Goal: Task Accomplishment & Management: Use online tool/utility

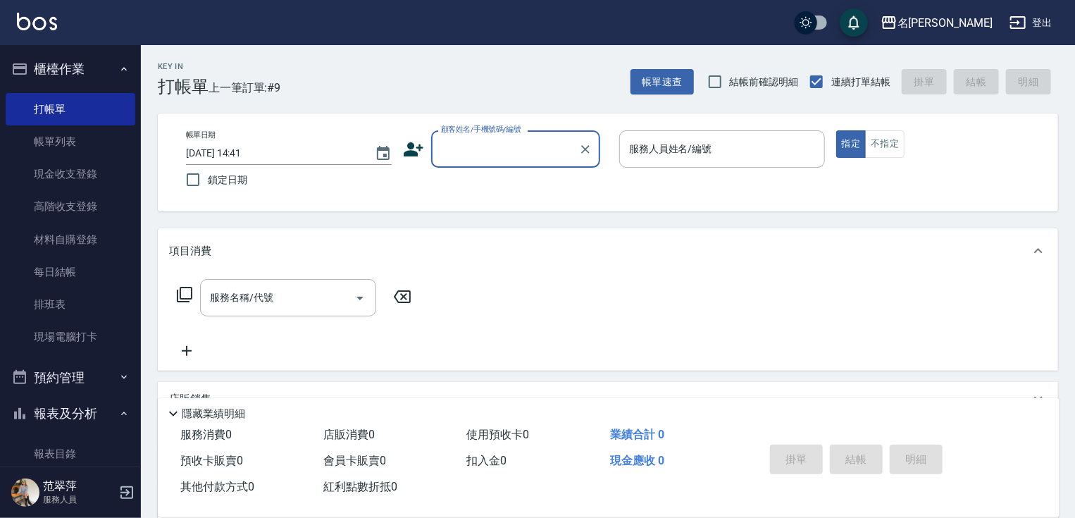
click at [513, 154] on input "顧客姓名/手機號碼/編號" at bounding box center [504, 149] width 135 height 25
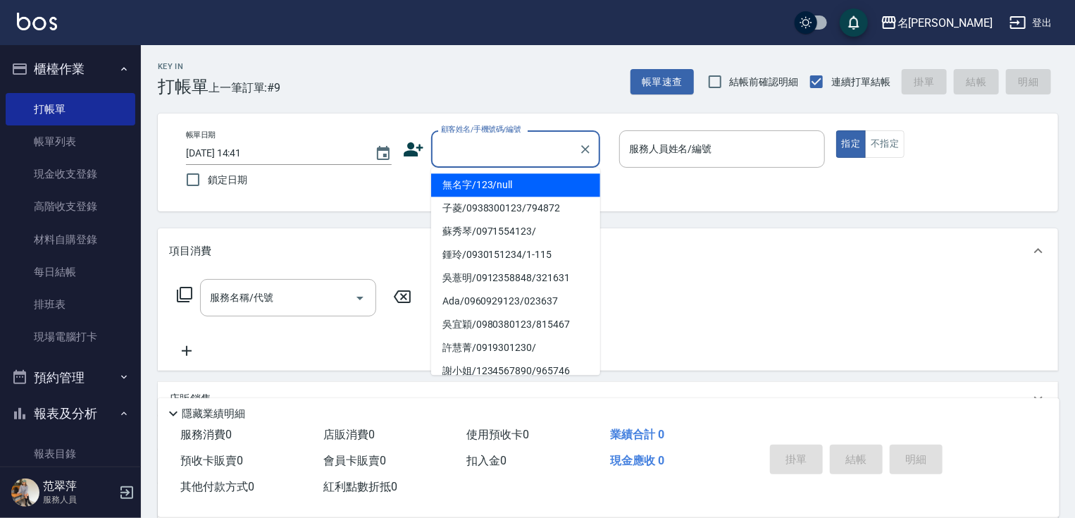
click at [523, 178] on li "無名字/123/null" at bounding box center [515, 184] width 169 height 23
type input "無名字/123/null"
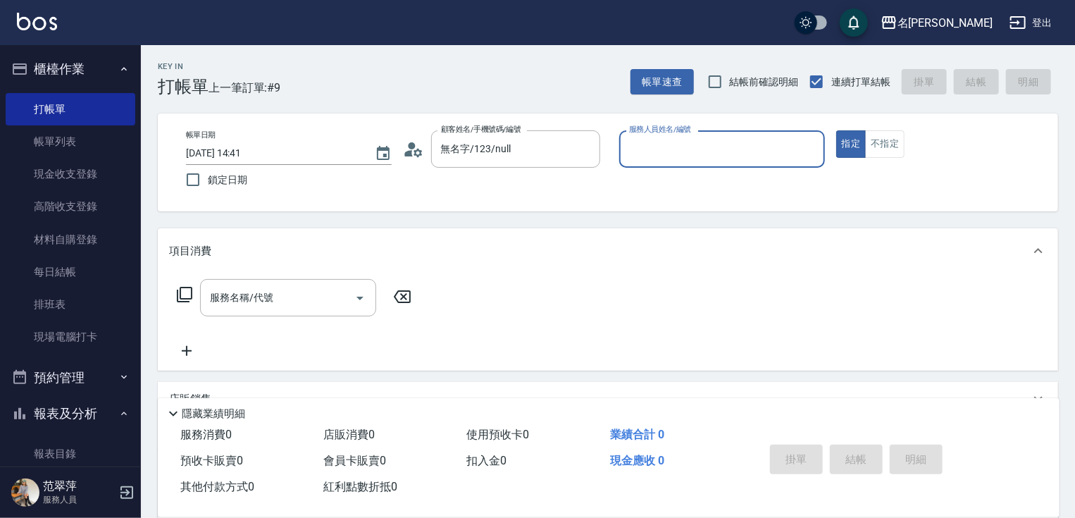
click at [654, 148] on input "服務人員姓名/編號" at bounding box center [722, 149] width 193 height 25
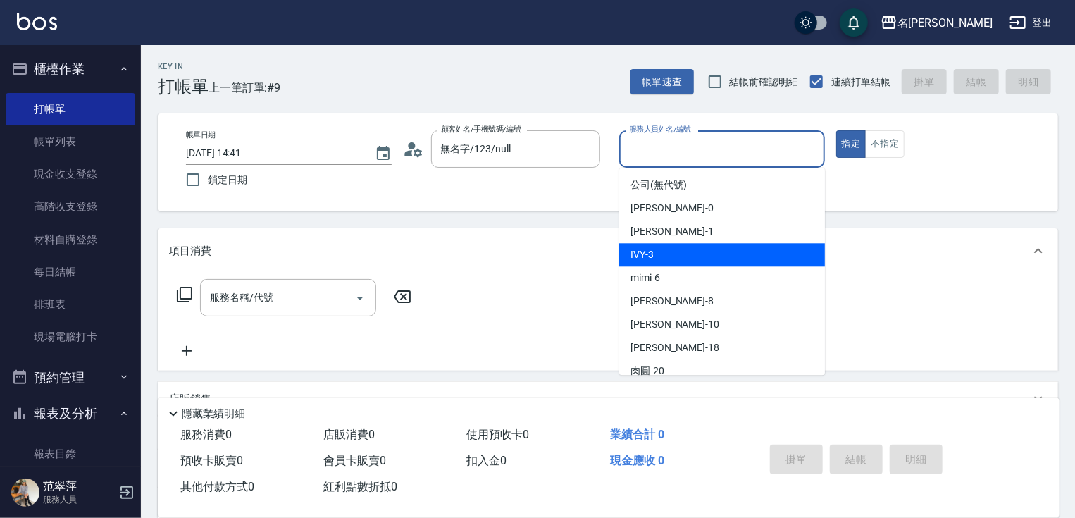
drag, startPoint x: 679, startPoint y: 254, endPoint x: 809, endPoint y: 198, distance: 141.1
click at [680, 254] on div "IVY -3" at bounding box center [722, 254] width 206 height 23
type input "IVY-3"
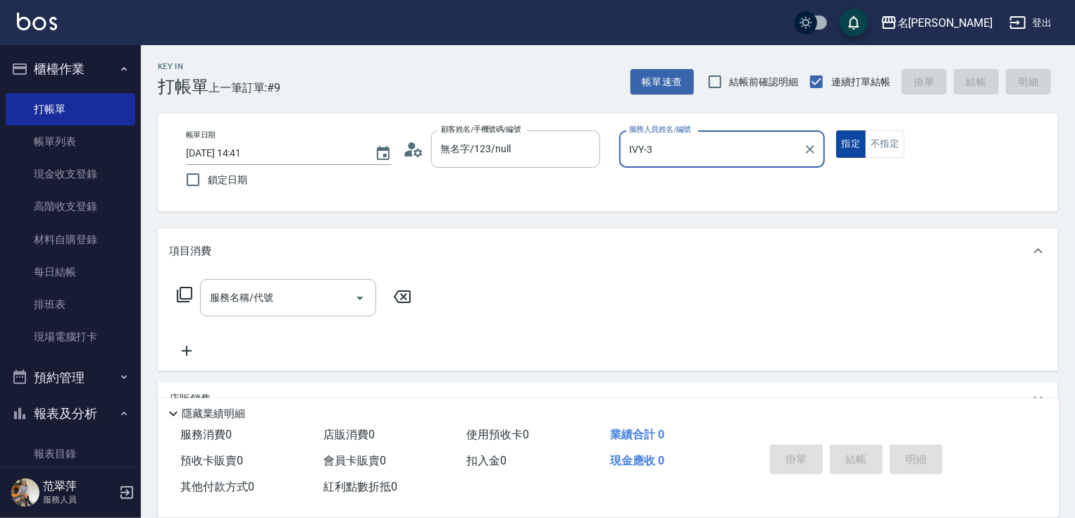
click at [849, 139] on button "指定" at bounding box center [851, 143] width 30 height 27
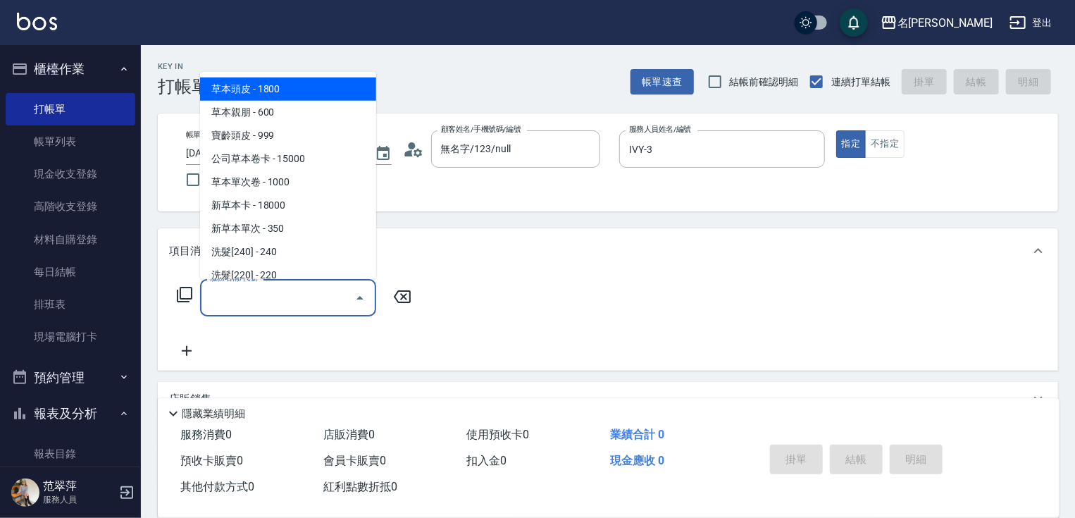
click at [279, 303] on input "服務名稱/代號" at bounding box center [277, 297] width 142 height 25
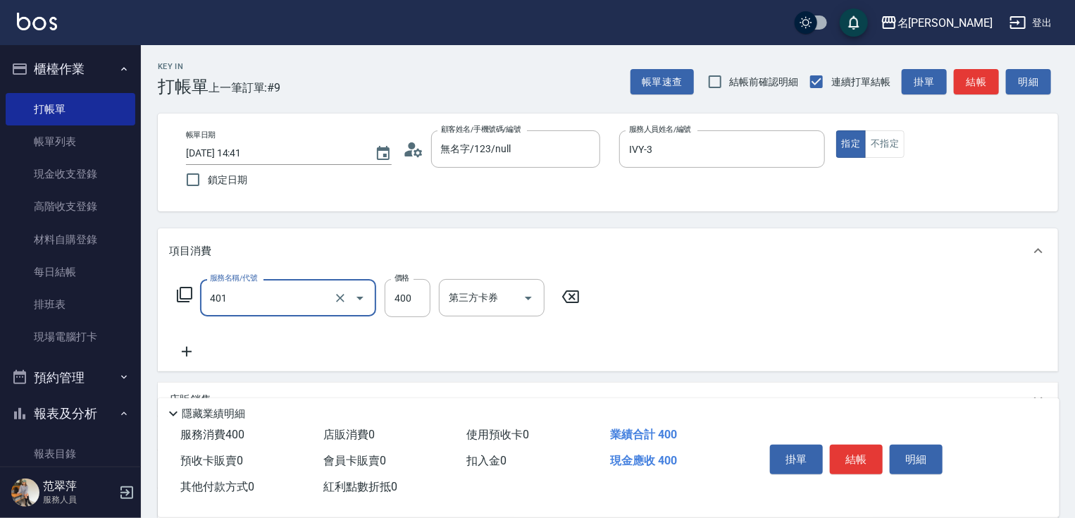
type input "剪髮(400)(401)"
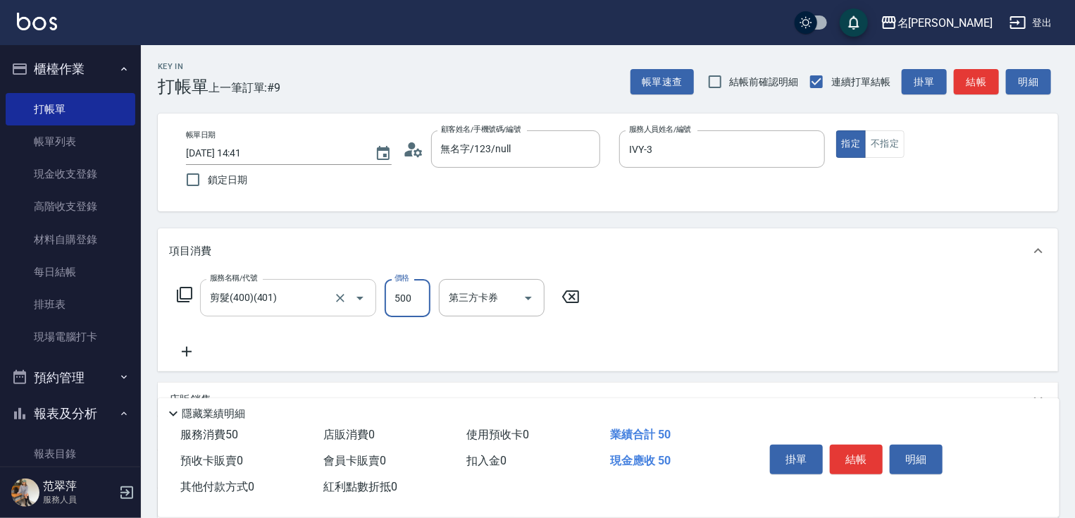
type input "500"
click at [861, 451] on button "結帳" at bounding box center [856, 459] width 53 height 30
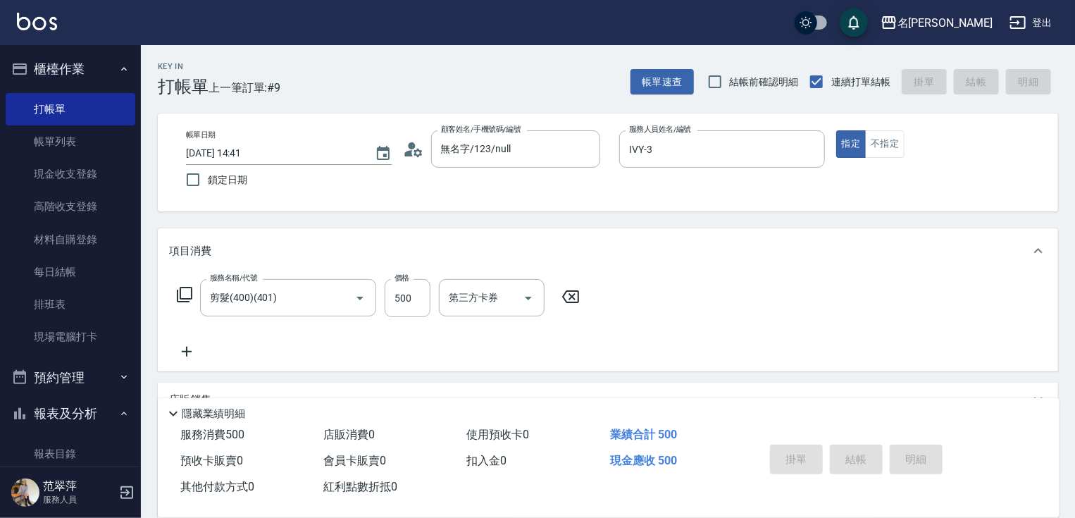
type input "[DATE] 16:45"
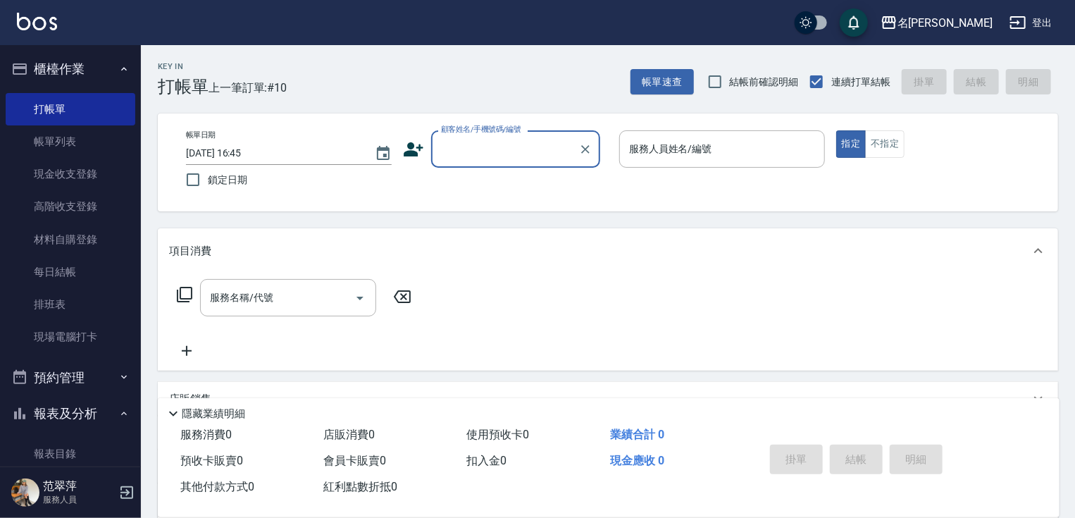
click at [445, 149] on input "顧客姓名/手機號碼/編號" at bounding box center [504, 149] width 135 height 25
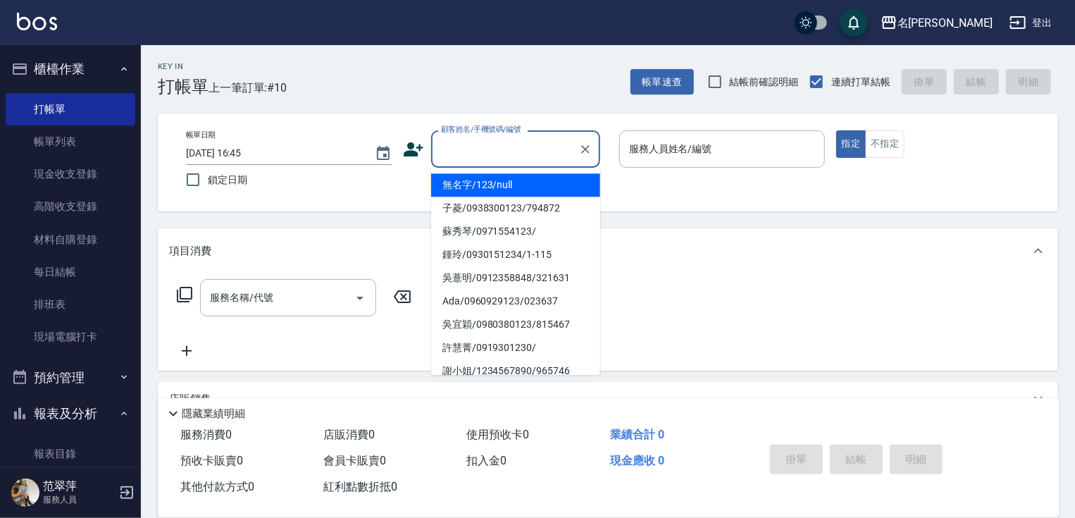
click at [475, 190] on li "無名字/123/null" at bounding box center [515, 184] width 169 height 23
type input "無名字/123/null"
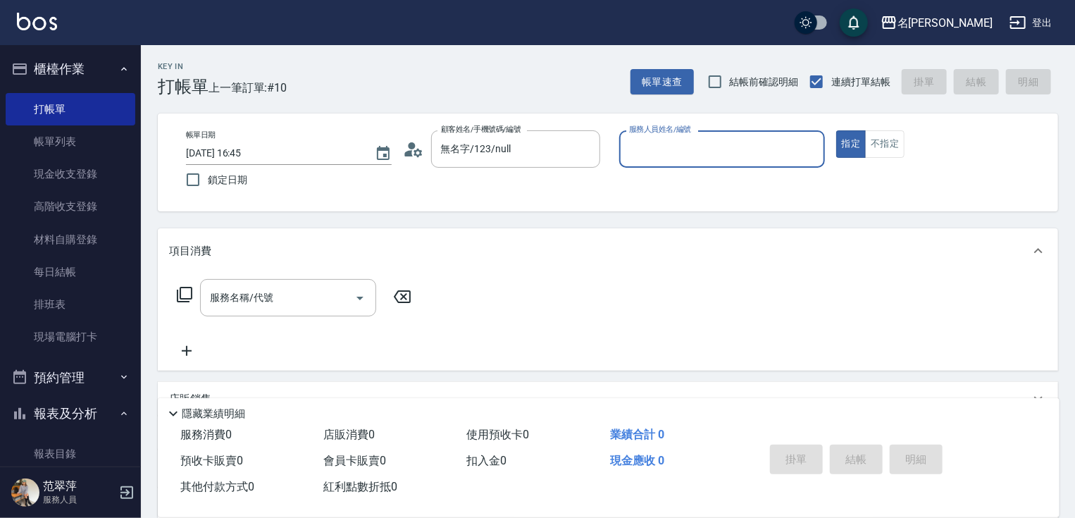
click at [659, 155] on input "服務人員姓名/編號" at bounding box center [722, 149] width 193 height 25
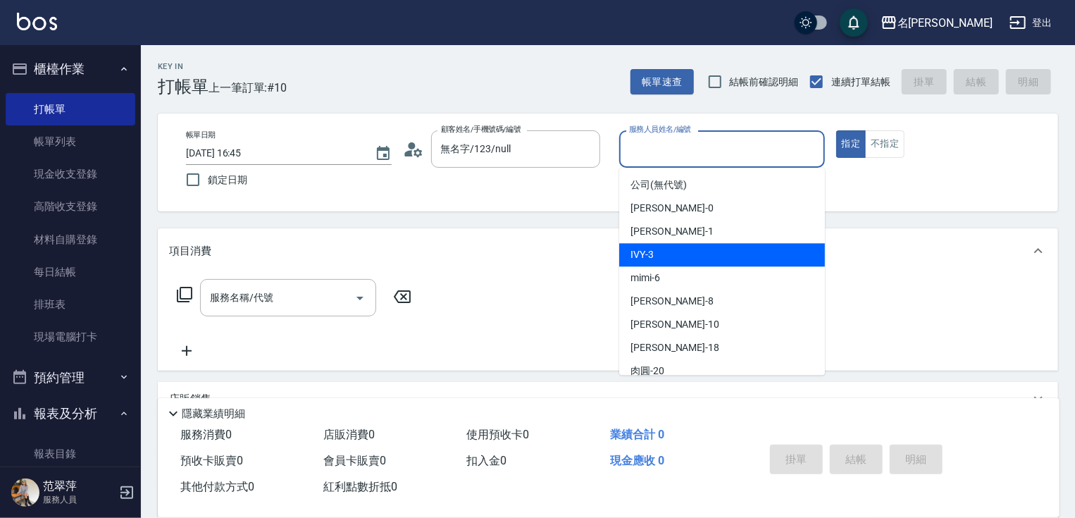
click at [652, 249] on span "IVY -3" at bounding box center [641, 254] width 23 height 15
type input "IVY-3"
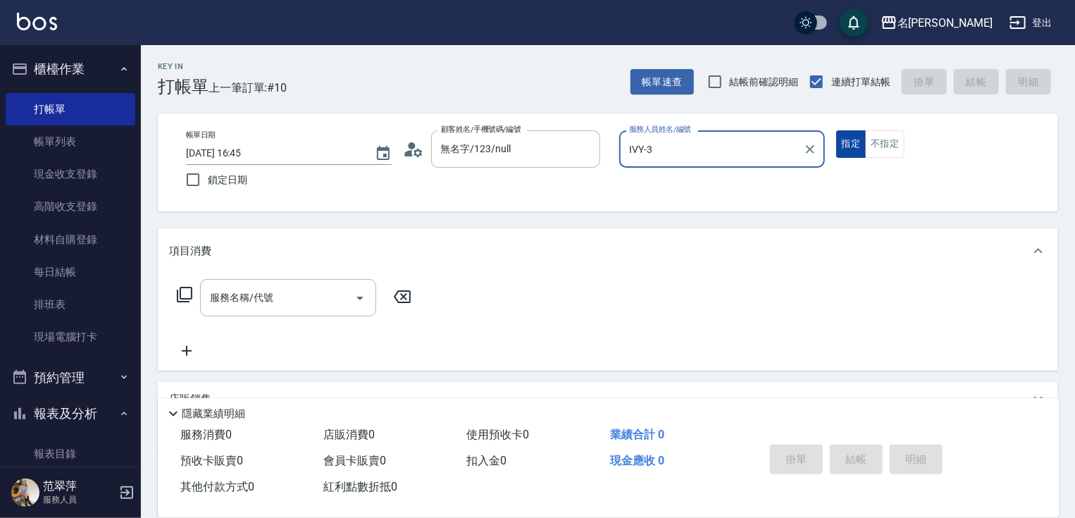
click at [851, 144] on button "指定" at bounding box center [851, 143] width 30 height 27
click at [189, 287] on icon at bounding box center [184, 294] width 15 height 15
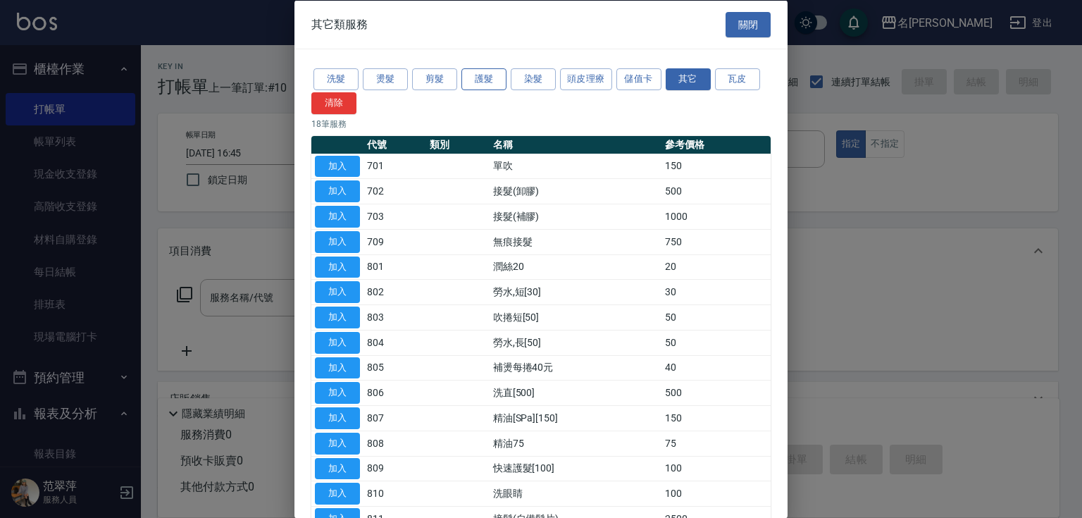
click at [475, 80] on button "護髮" at bounding box center [483, 79] width 45 height 22
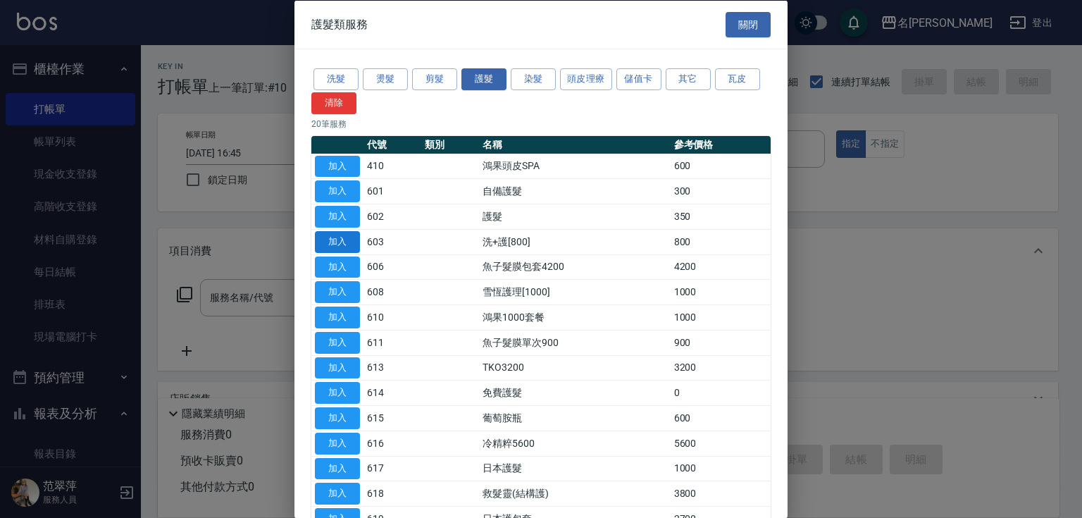
click at [327, 239] on button "加入" at bounding box center [337, 241] width 45 height 22
type input "洗+護[800](603)"
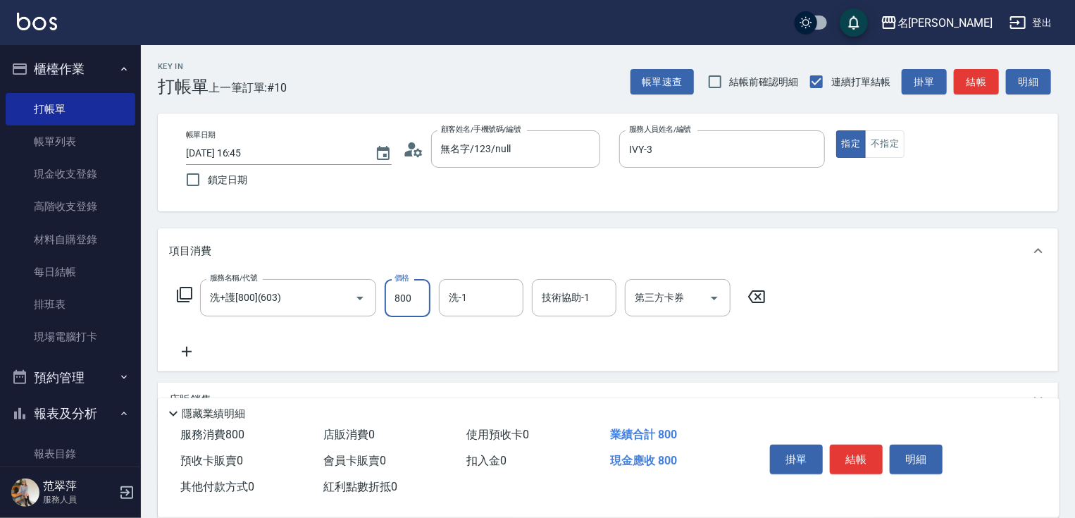
click at [407, 291] on input "800" at bounding box center [408, 298] width 46 height 38
type input "0"
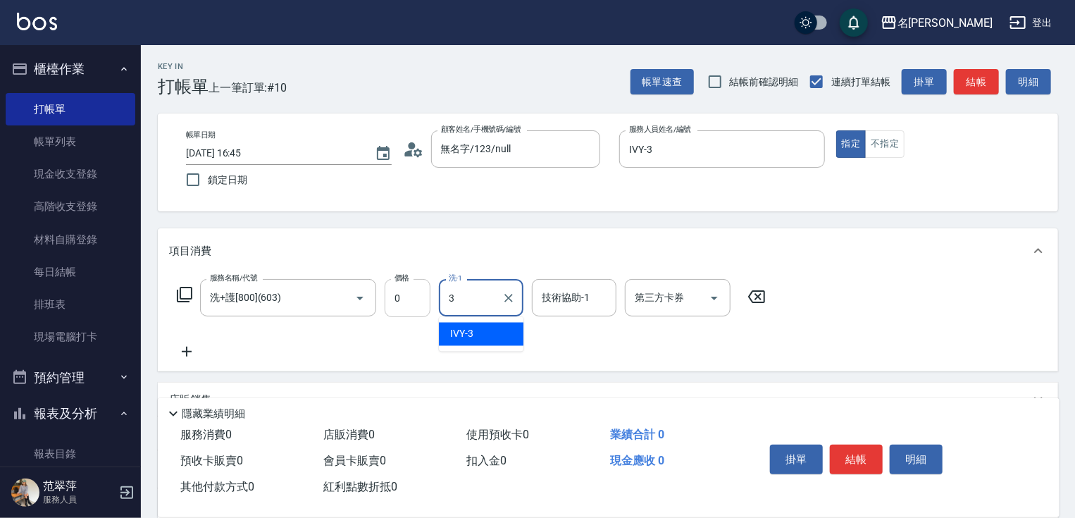
type input "IVY-3"
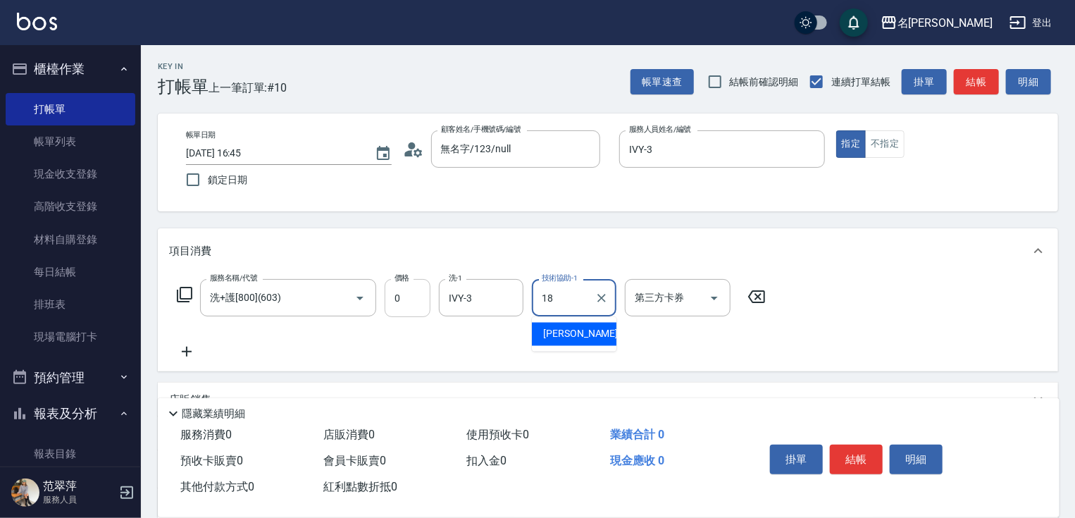
type input "[PERSON_NAME]-18"
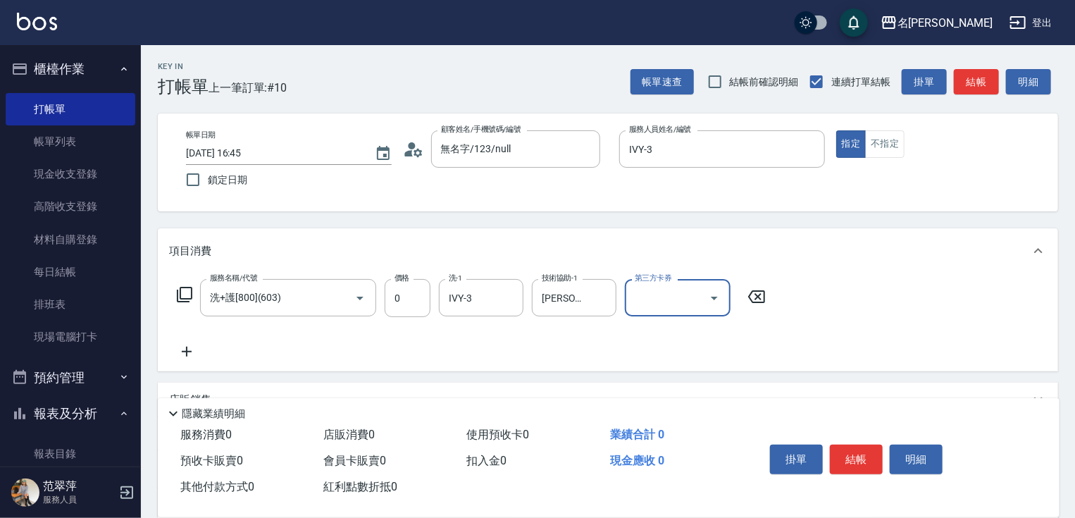
click at [845, 451] on button "結帳" at bounding box center [856, 459] width 53 height 30
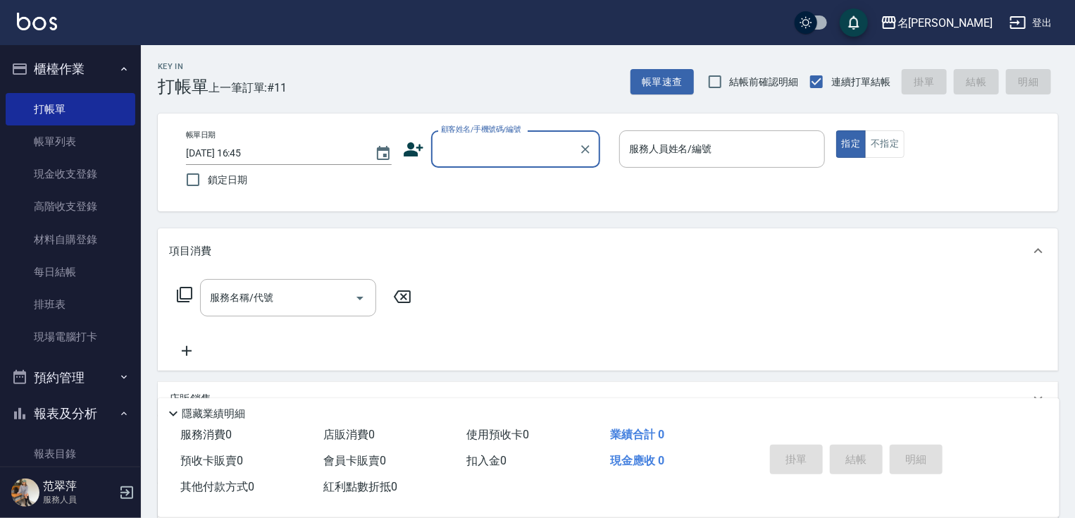
click at [490, 149] on input "顧客姓名/手機號碼/編號" at bounding box center [504, 149] width 135 height 25
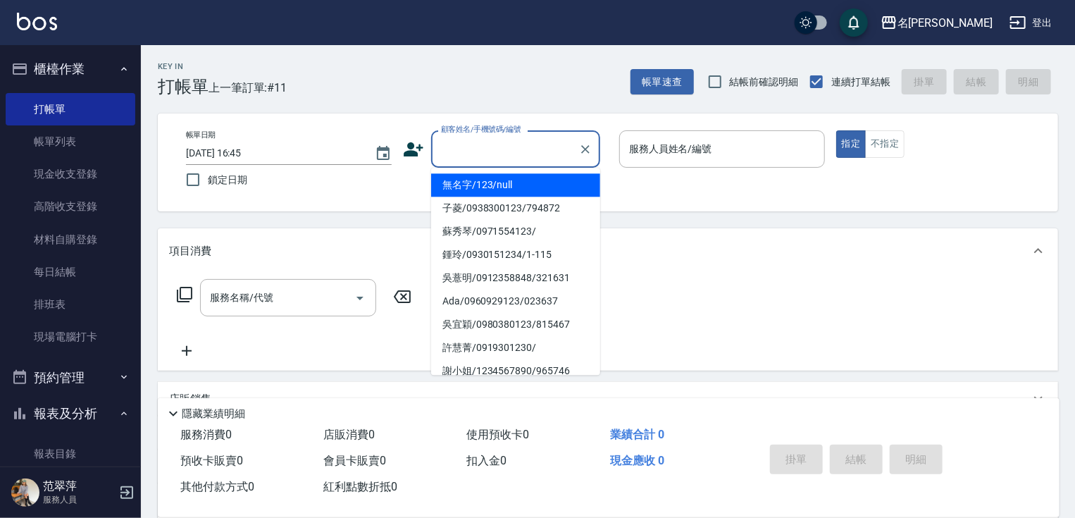
click at [528, 188] on li "無名字/123/null" at bounding box center [515, 184] width 169 height 23
type input "無名字/123/null"
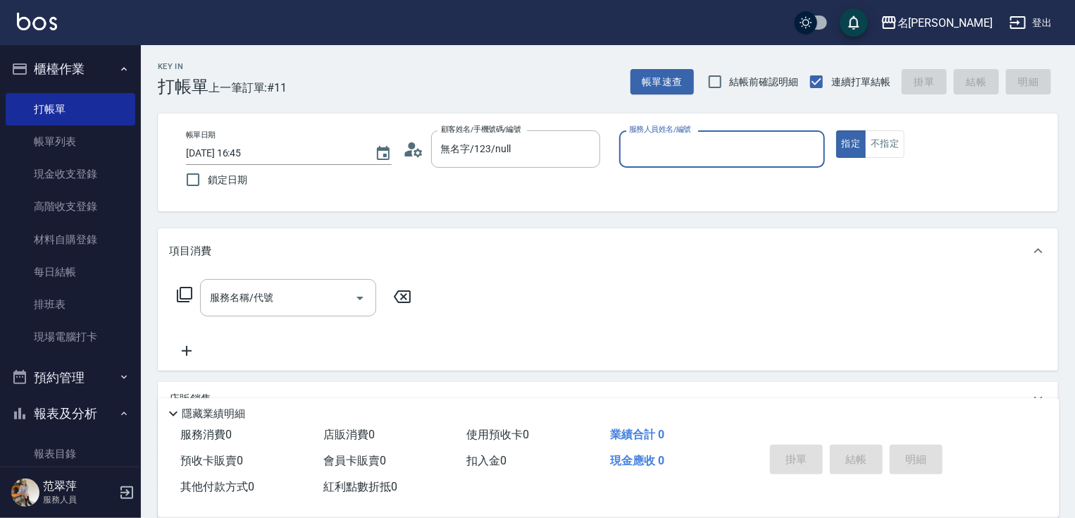
click at [652, 143] on input "服務人員姓名/編號" at bounding box center [722, 149] width 193 height 25
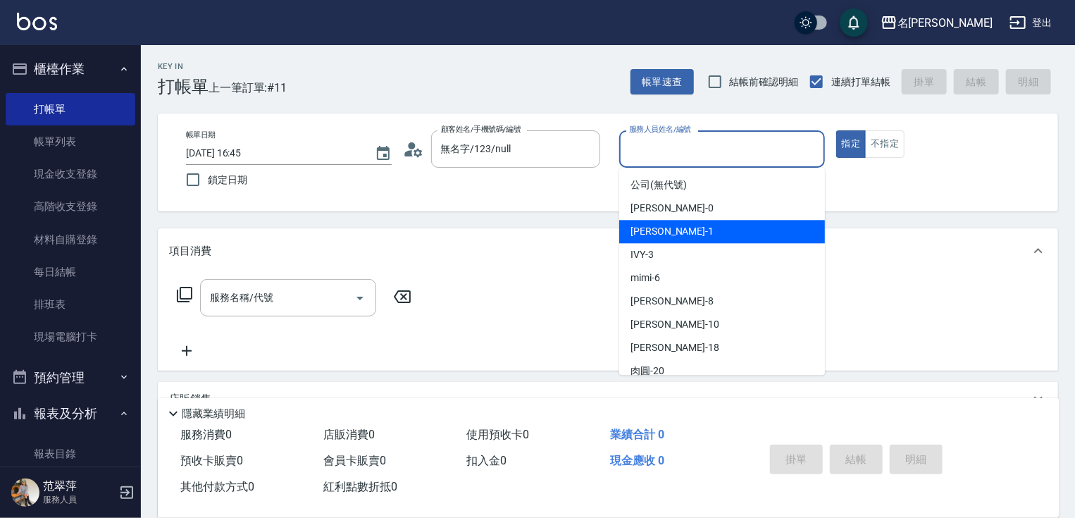
click at [664, 221] on div "[PERSON_NAME] -1" at bounding box center [722, 231] width 206 height 23
type input "Joanne-1"
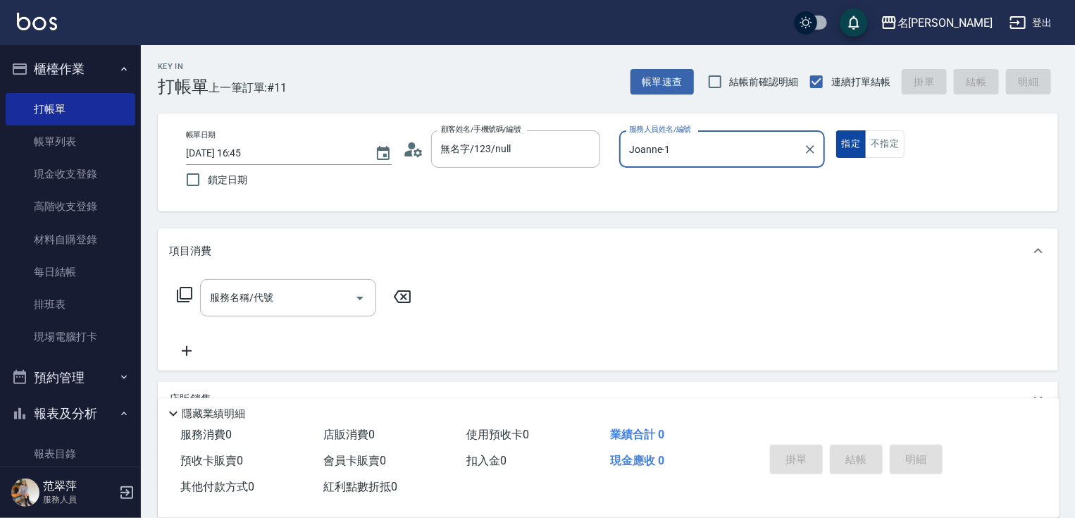
click at [849, 140] on button "指定" at bounding box center [851, 143] width 30 height 27
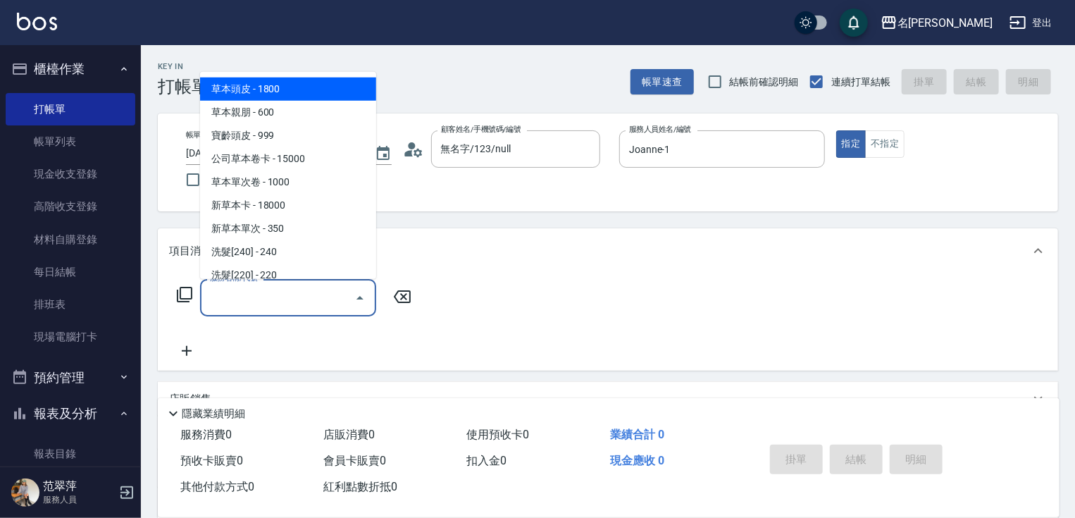
click at [298, 306] on input "服務名稱/代號" at bounding box center [277, 297] width 142 height 25
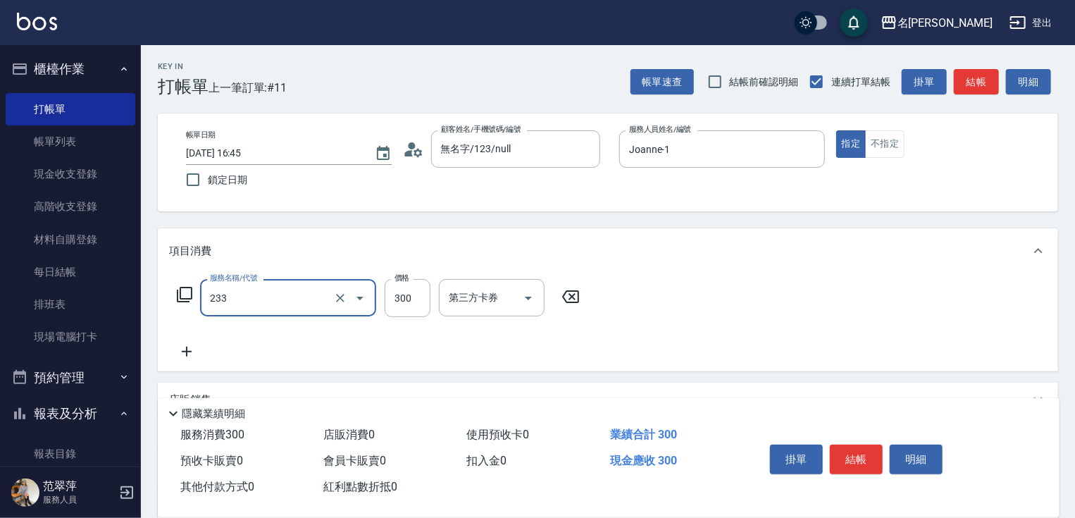
type input "洗髮300(233)"
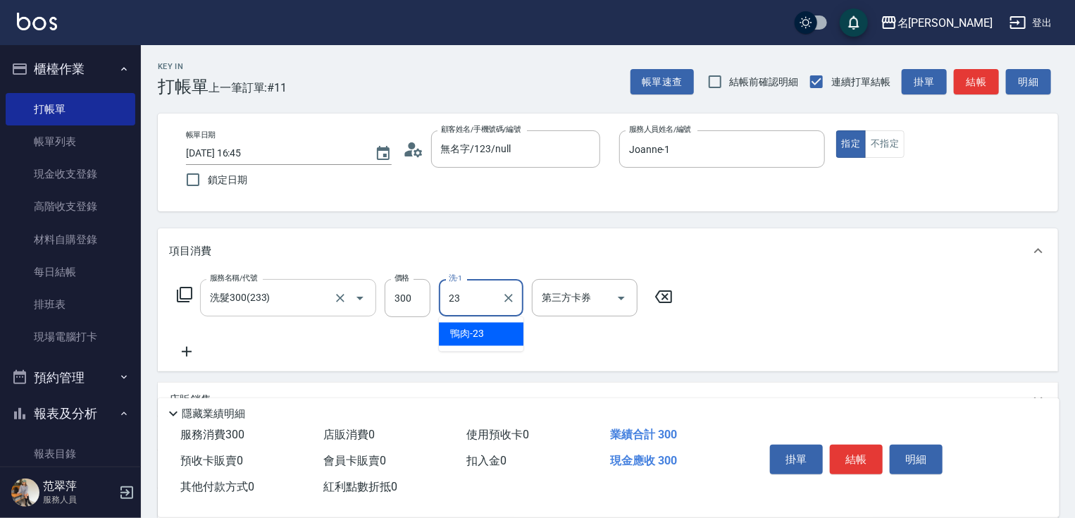
type input "鴨肉-23"
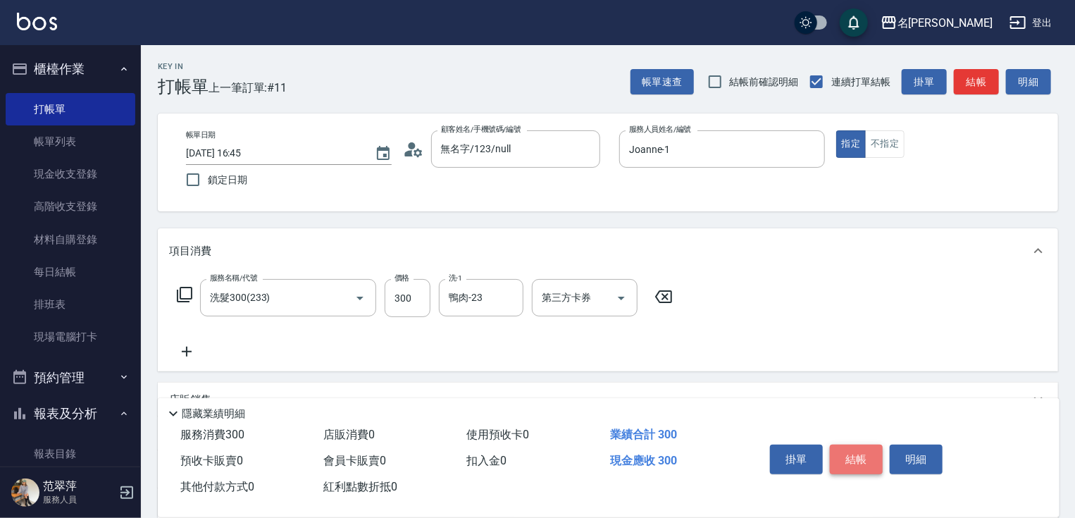
click at [855, 444] on button "結帳" at bounding box center [856, 459] width 53 height 30
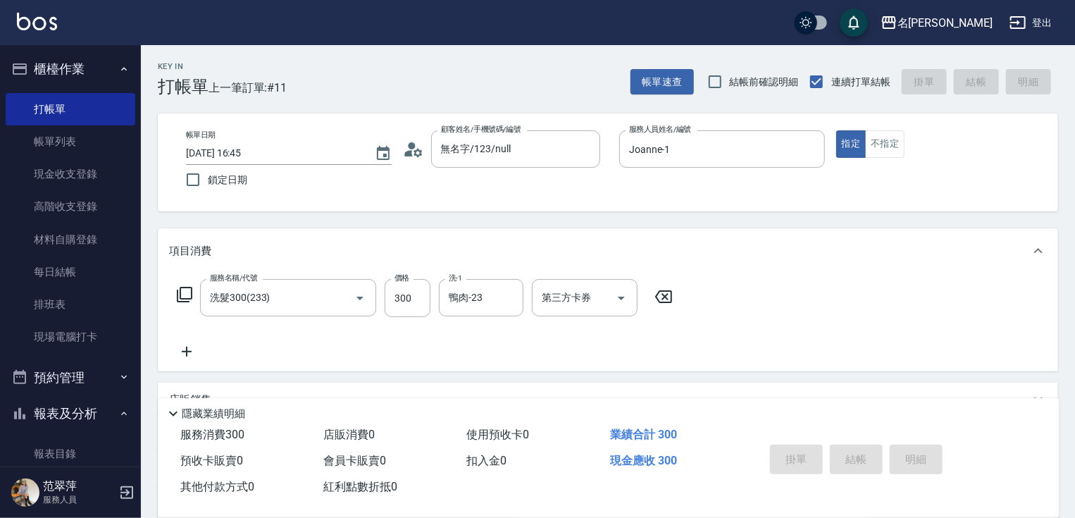
type input "[DATE] 16:46"
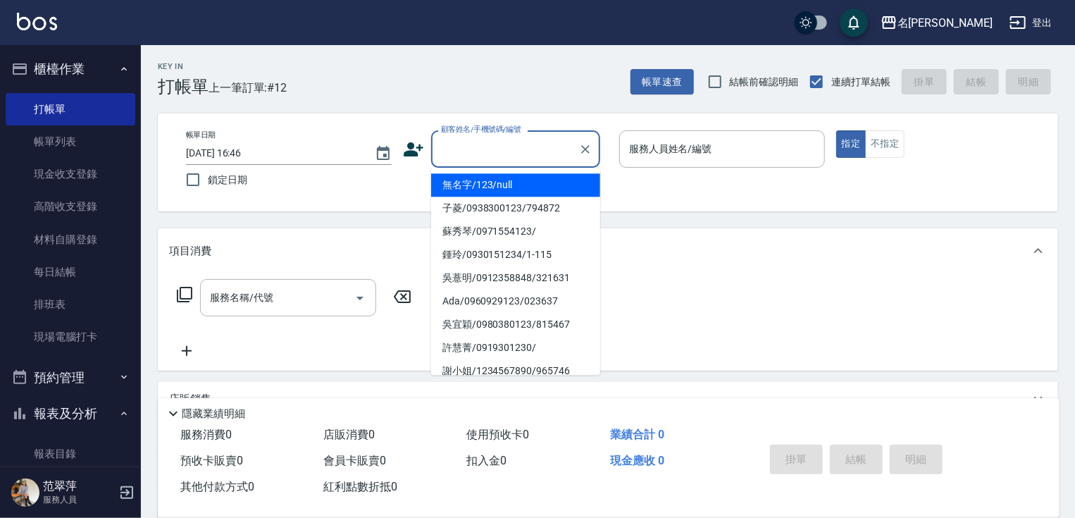
drag, startPoint x: 451, startPoint y: 149, endPoint x: 475, endPoint y: 163, distance: 28.2
click at [450, 149] on input "顧客姓名/手機號碼/編號" at bounding box center [504, 149] width 135 height 25
click at [483, 186] on li "無名字/123/null" at bounding box center [515, 184] width 169 height 23
type input "無名字/123/null"
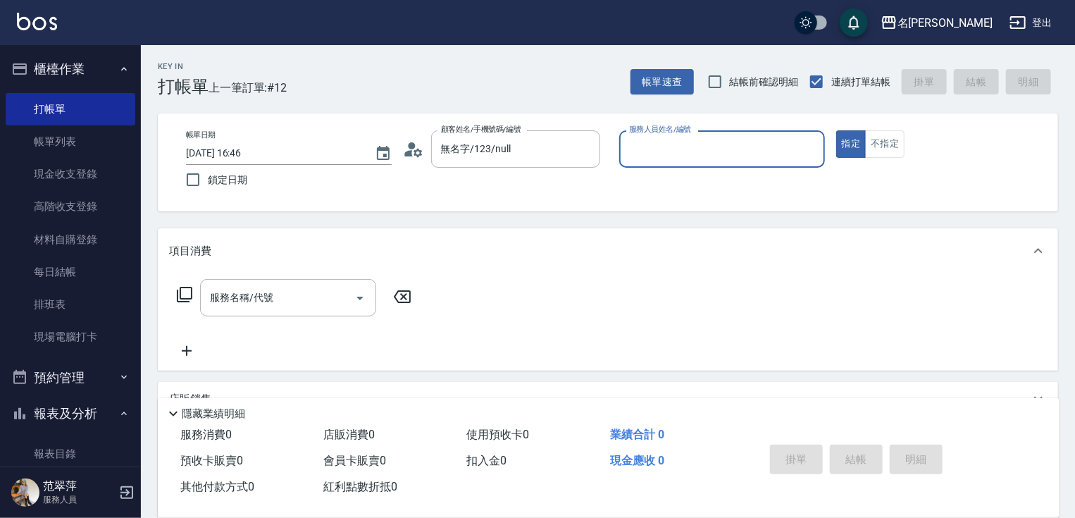
click at [685, 144] on input "服務人員姓名/編號" at bounding box center [722, 149] width 193 height 25
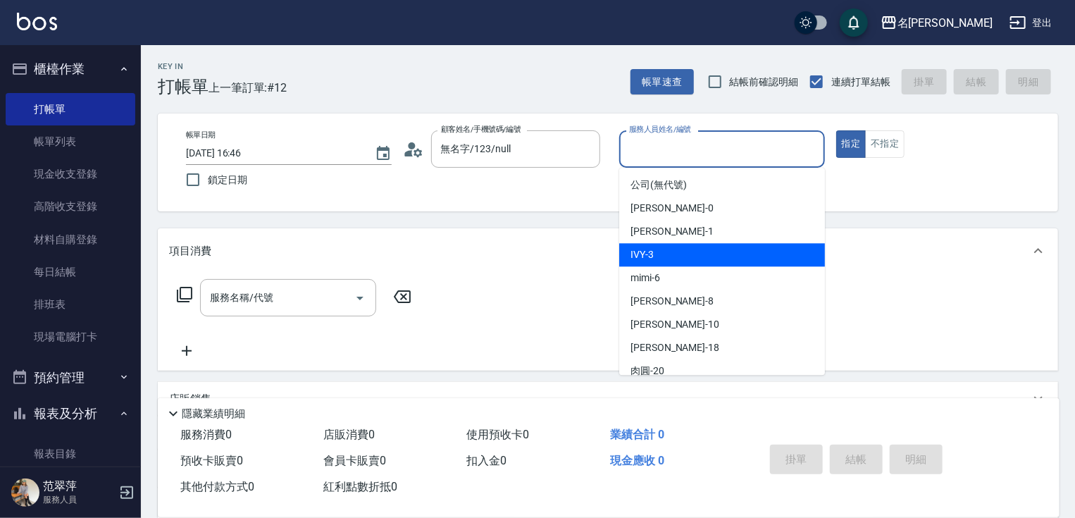
click at [663, 252] on div "IVY -3" at bounding box center [722, 254] width 206 height 23
type input "IVY-3"
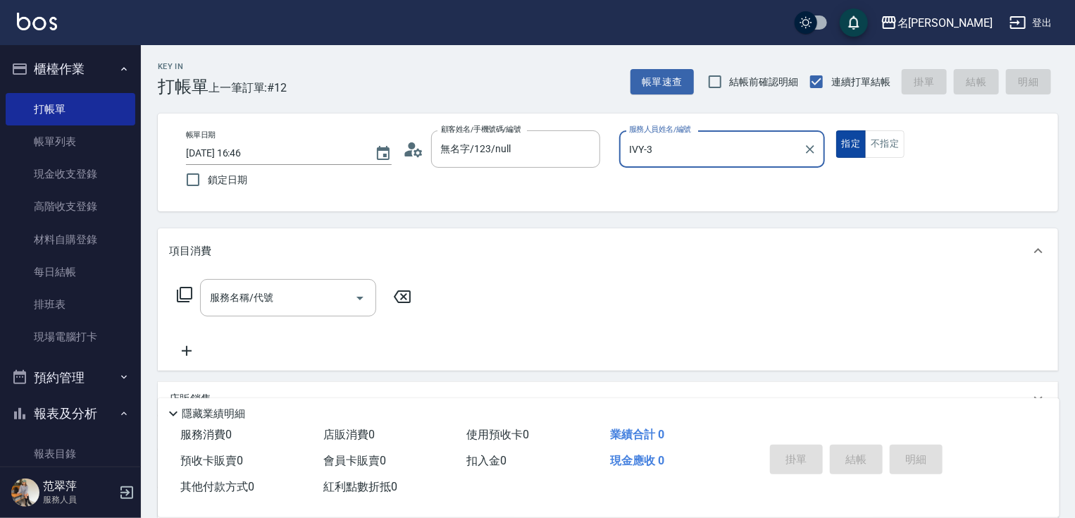
click at [845, 143] on button "指定" at bounding box center [851, 143] width 30 height 27
click at [188, 288] on icon at bounding box center [184, 294] width 17 height 17
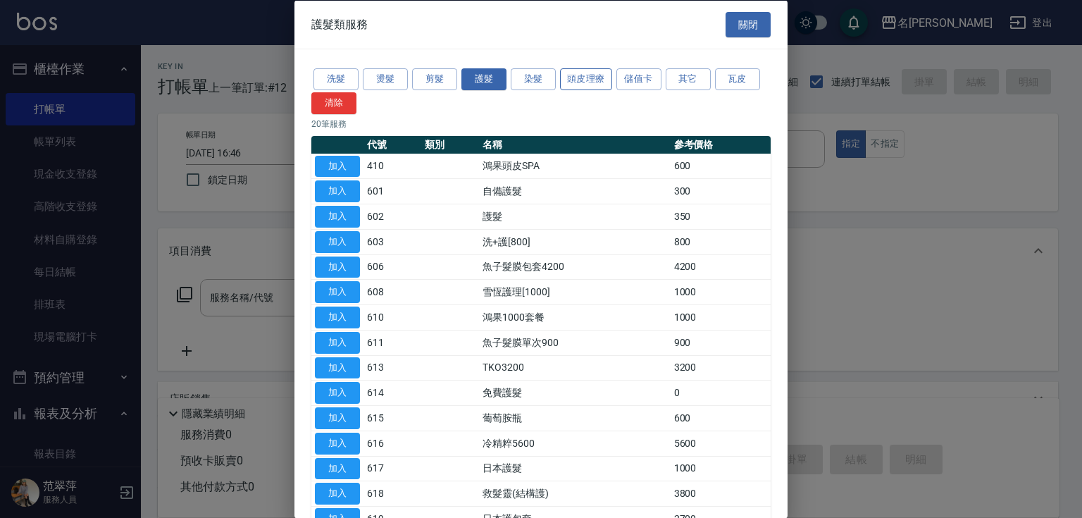
click at [580, 79] on button "頭皮理療" at bounding box center [586, 79] width 52 height 22
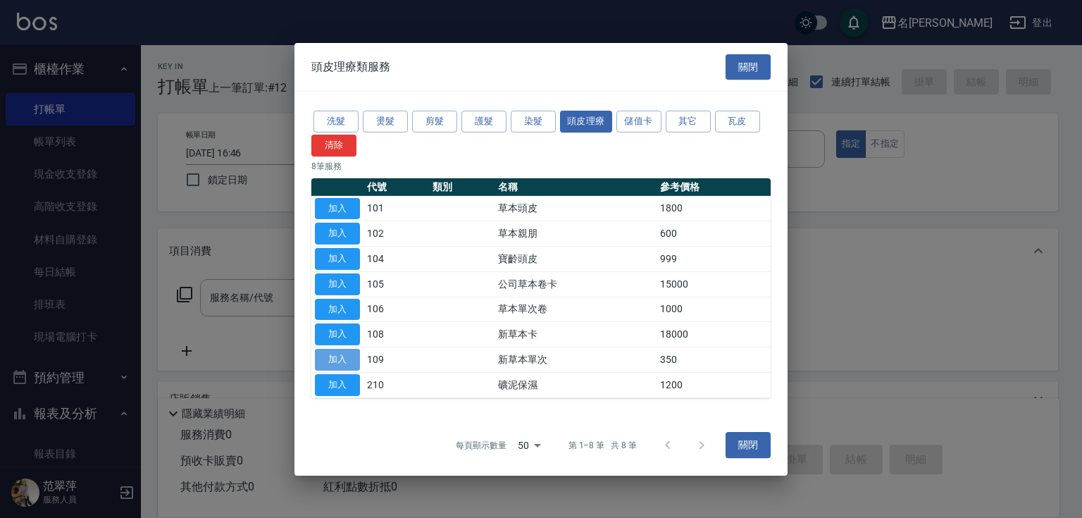
click at [341, 353] on button "加入" at bounding box center [337, 360] width 45 height 22
type input "新草本單次(109)"
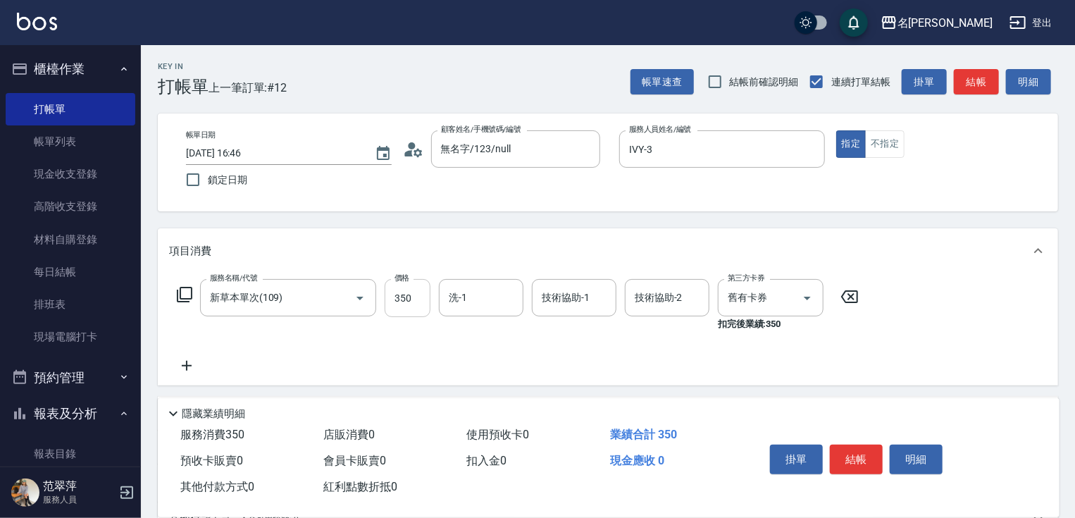
click at [417, 294] on input "350" at bounding box center [408, 298] width 46 height 38
type input "496"
type input "[PERSON_NAME]-18"
type input "IVY-3"
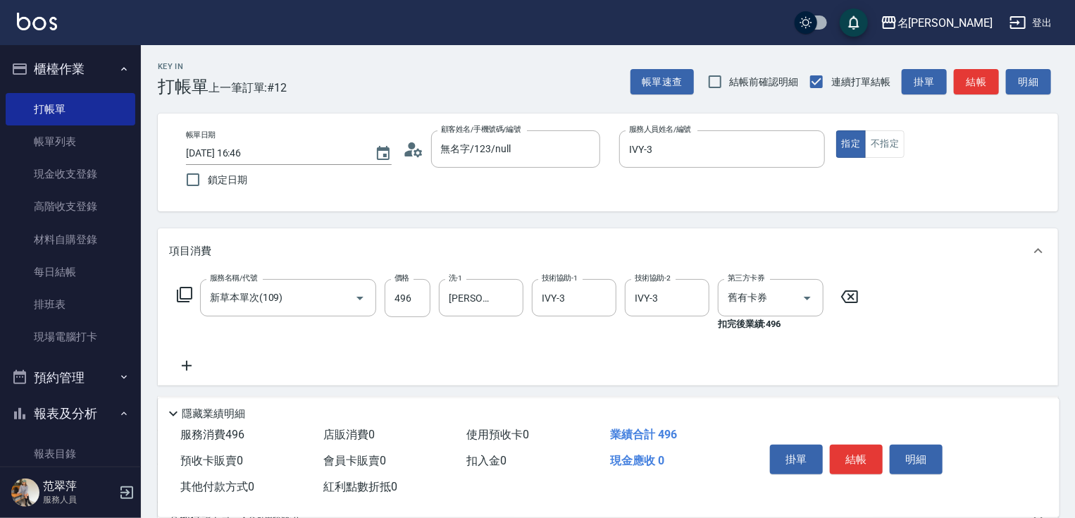
click at [185, 366] on icon at bounding box center [187, 366] width 10 height 10
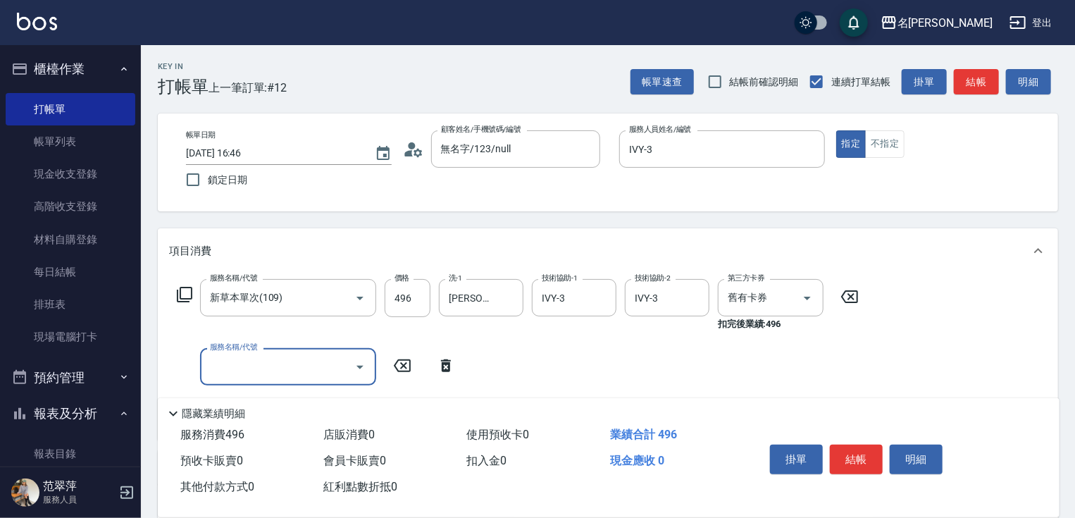
click at [178, 293] on icon at bounding box center [184, 294] width 17 height 17
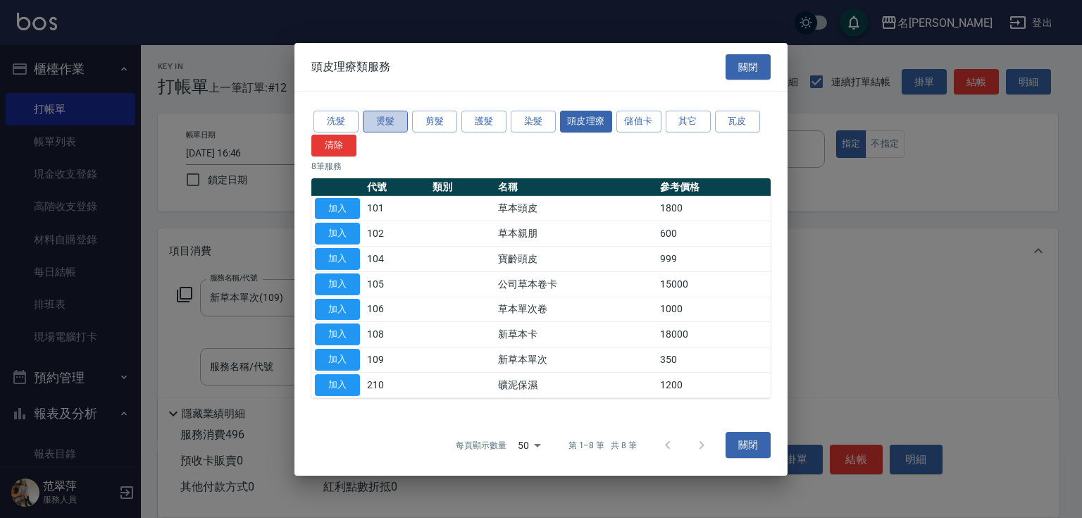
click at [389, 121] on button "燙髮" at bounding box center [385, 122] width 45 height 22
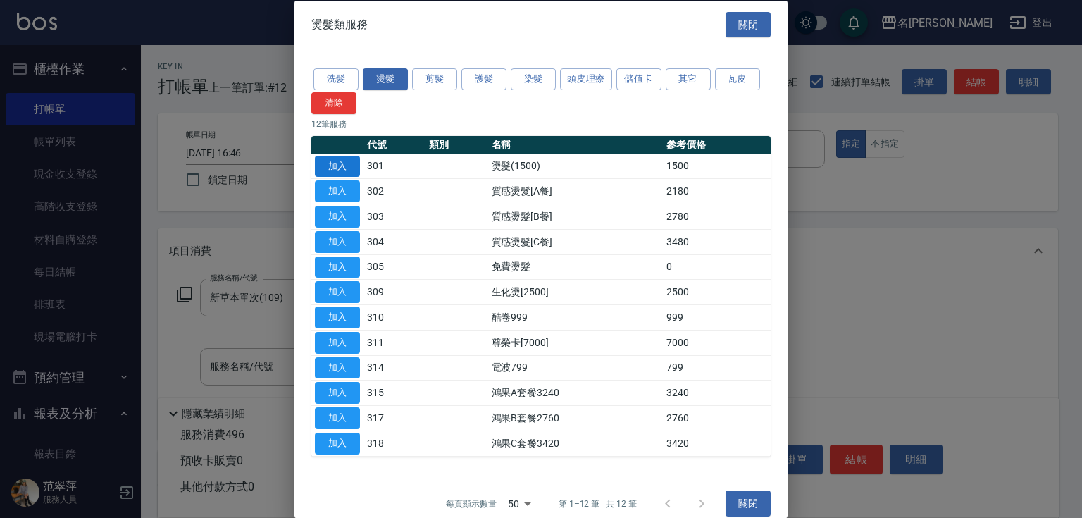
click at [332, 163] on button "加入" at bounding box center [337, 166] width 45 height 22
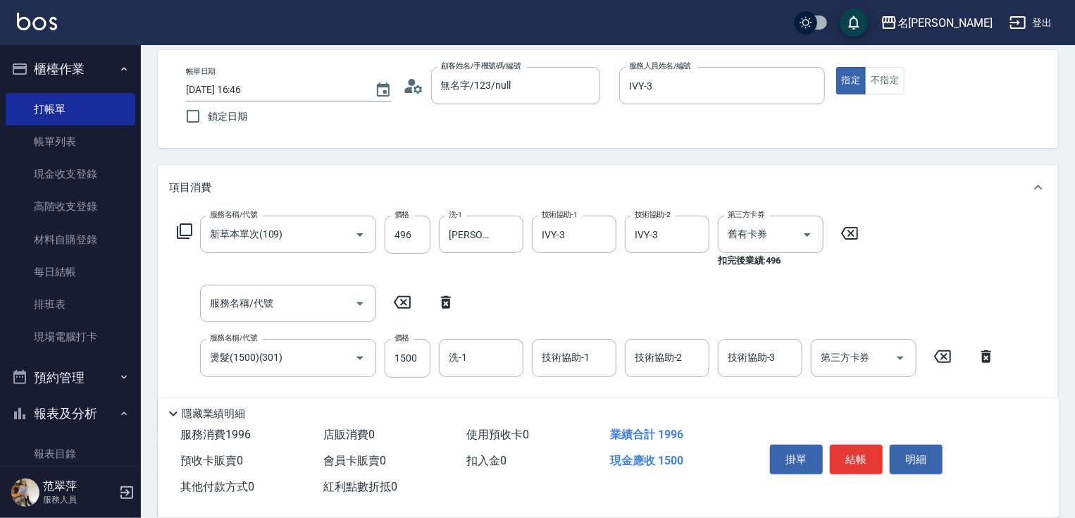
scroll to position [112, 0]
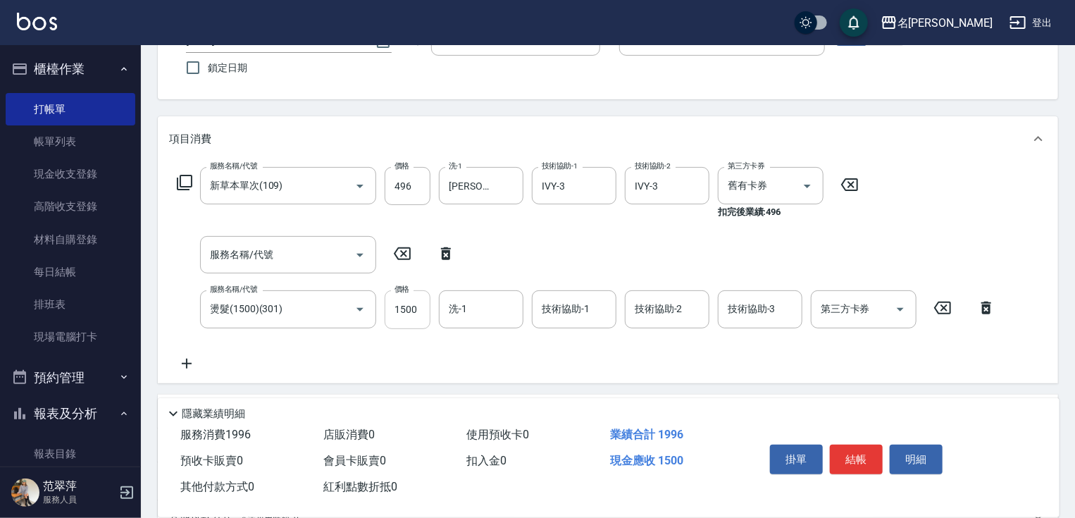
click at [413, 313] on input "1500" at bounding box center [408, 309] width 46 height 38
type input "3000"
type input "IVY-3"
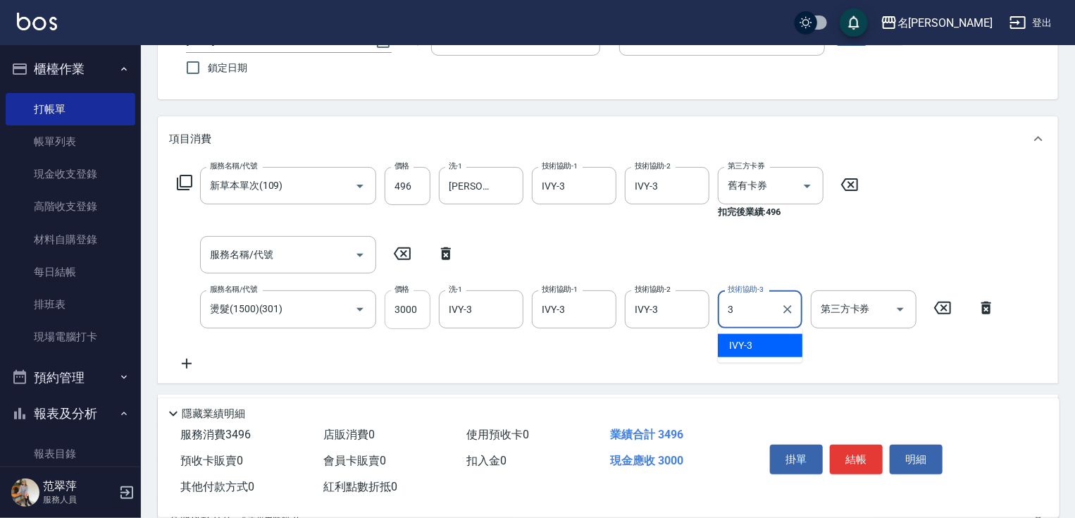
type input "IVY-3"
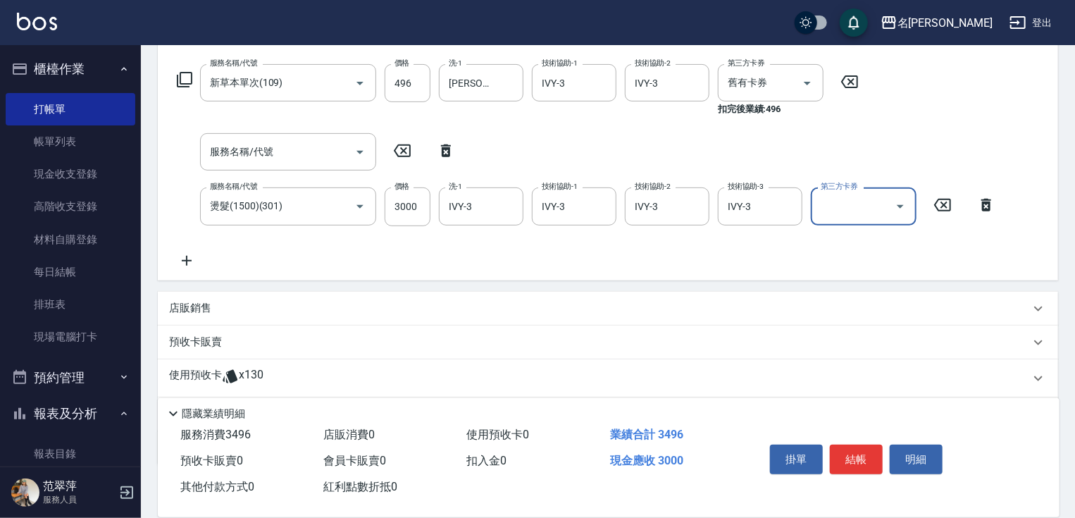
scroll to position [295, 0]
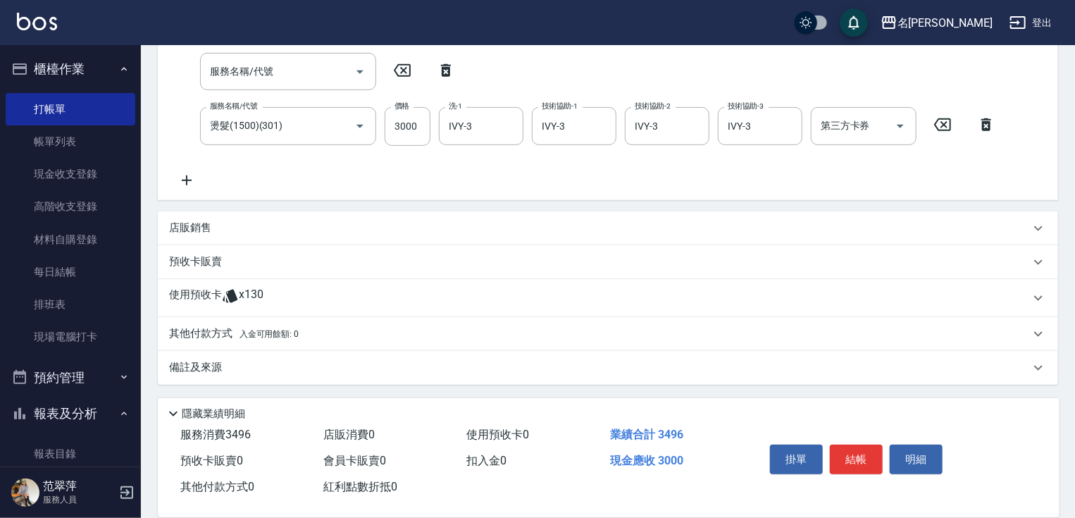
click at [203, 335] on p "其他付款方式 入金可用餘額: 0" at bounding box center [234, 333] width 130 height 15
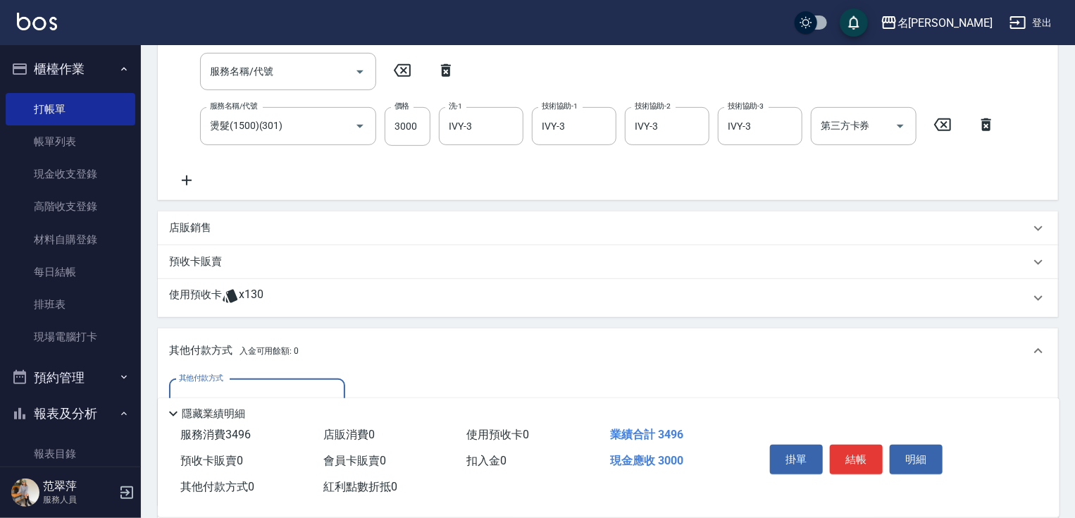
scroll to position [0, 0]
click at [225, 386] on input "其他付款方式" at bounding box center [256, 397] width 163 height 25
click at [251, 459] on span "信用卡" at bounding box center [257, 456] width 176 height 23
type input "信用卡"
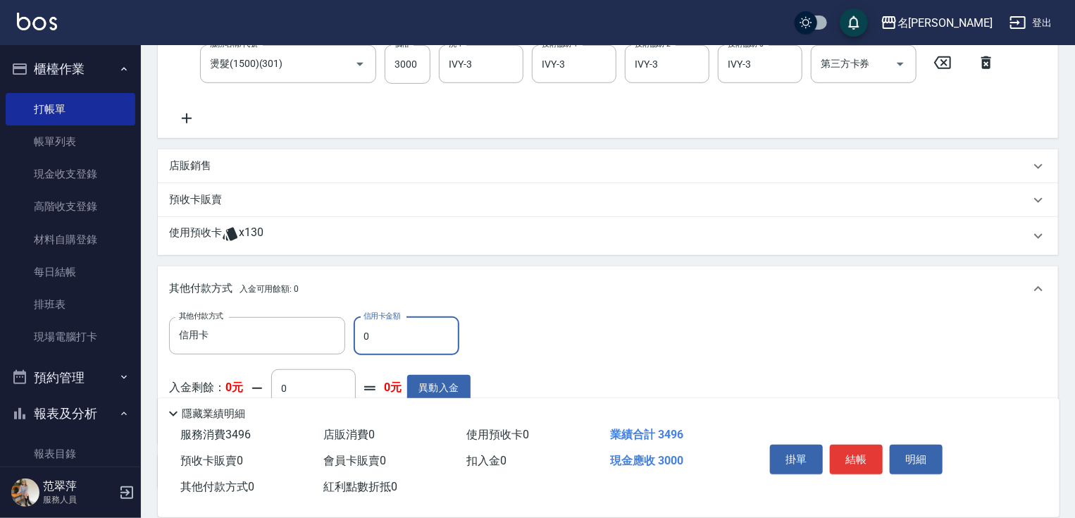
scroll to position [413, 0]
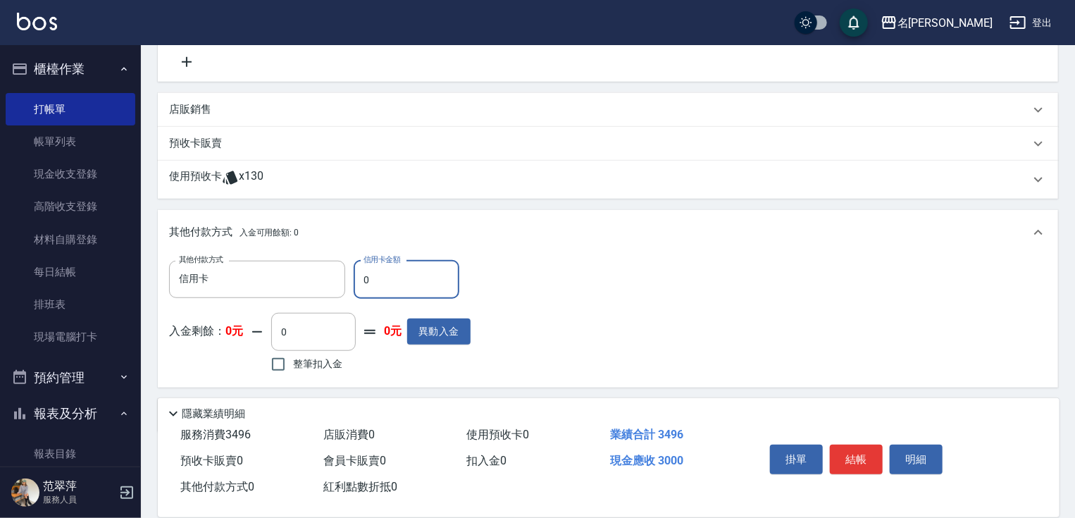
click at [358, 280] on input "0" at bounding box center [407, 280] width 106 height 38
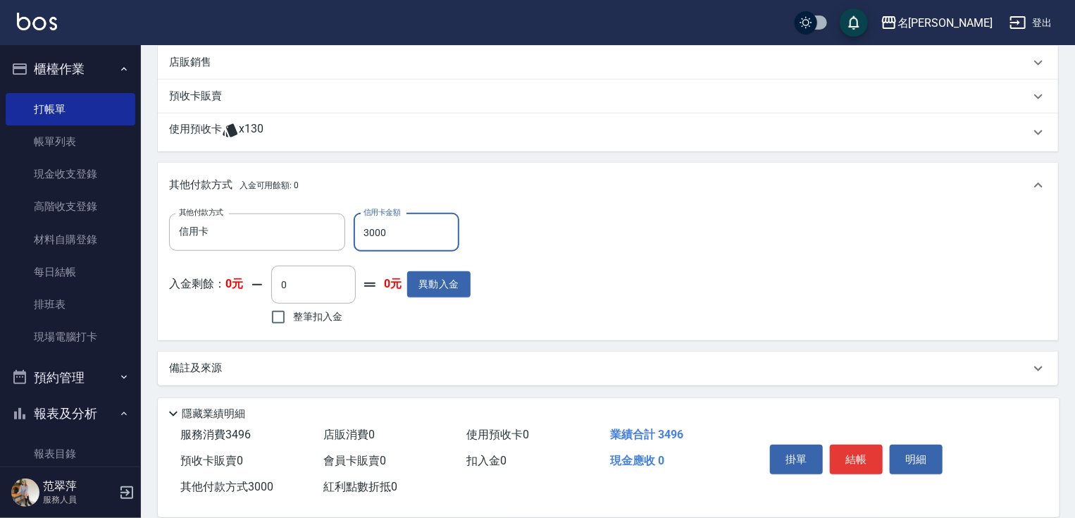
scroll to position [461, 0]
type input "3000"
click at [856, 456] on button "結帳" at bounding box center [856, 459] width 53 height 30
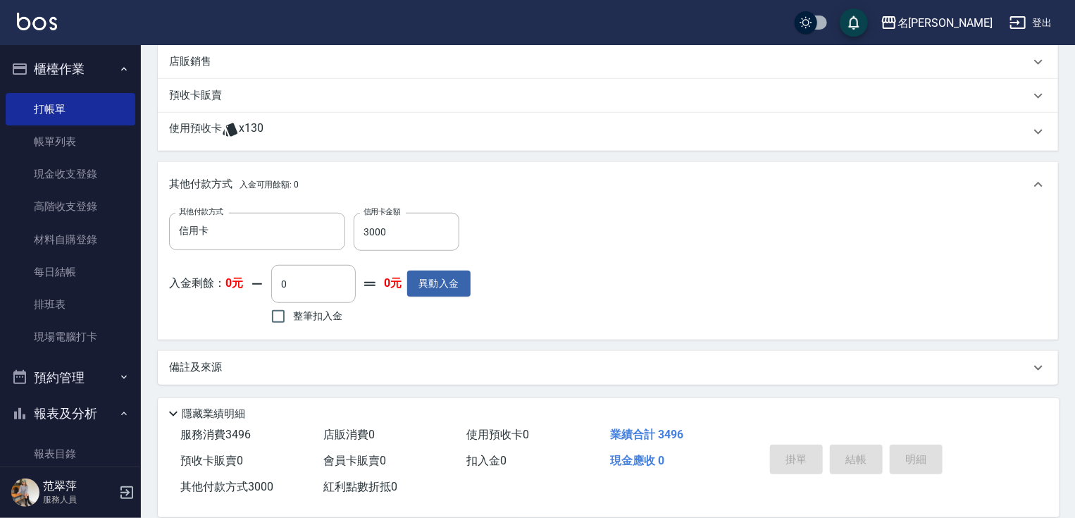
type input "[DATE] 16:47"
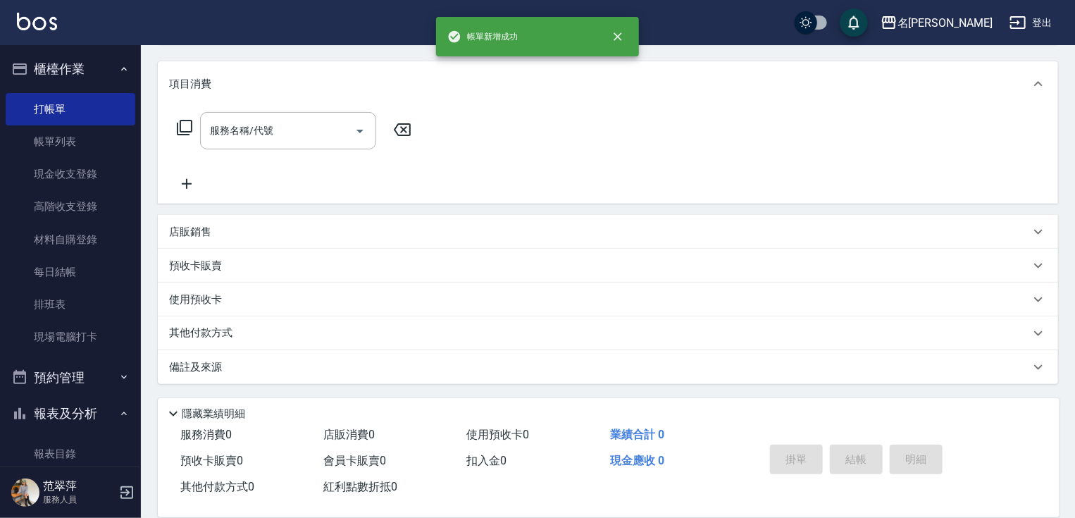
scroll to position [0, 0]
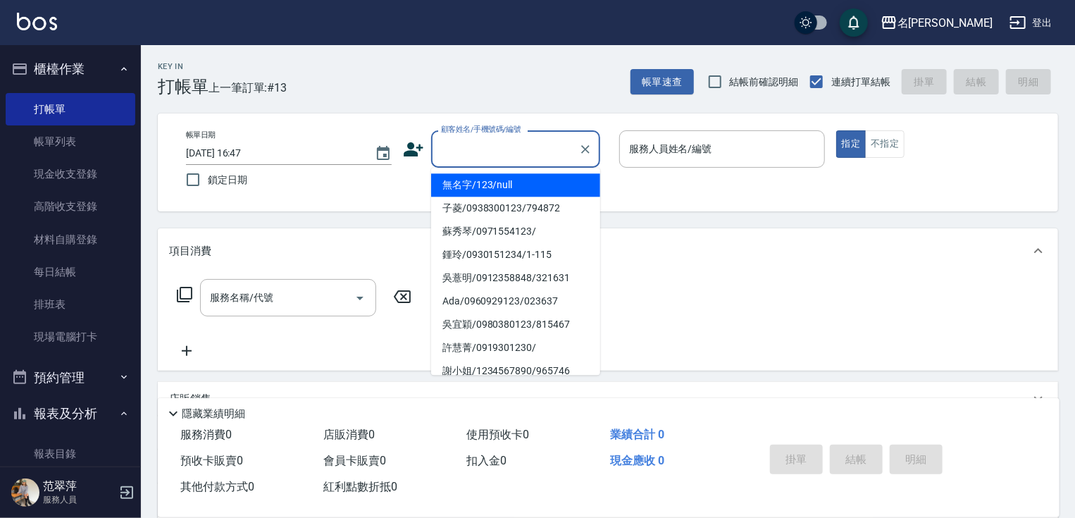
click at [481, 141] on input "顧客姓名/手機號碼/編號" at bounding box center [504, 149] width 135 height 25
click at [493, 186] on li "無名字/123/null" at bounding box center [515, 184] width 169 height 23
type input "無名字/123/null"
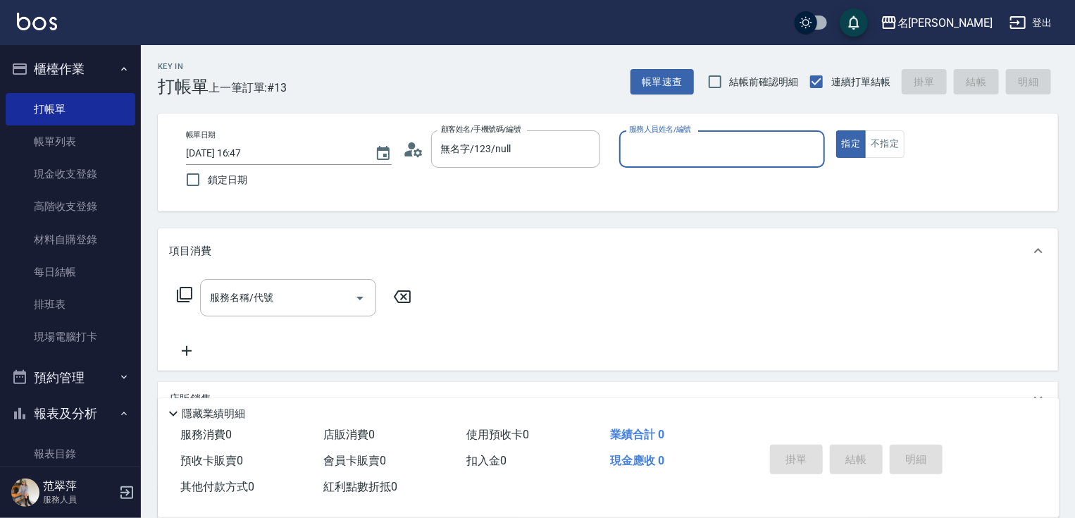
click at [659, 142] on input "服務人員姓名/編號" at bounding box center [722, 149] width 193 height 25
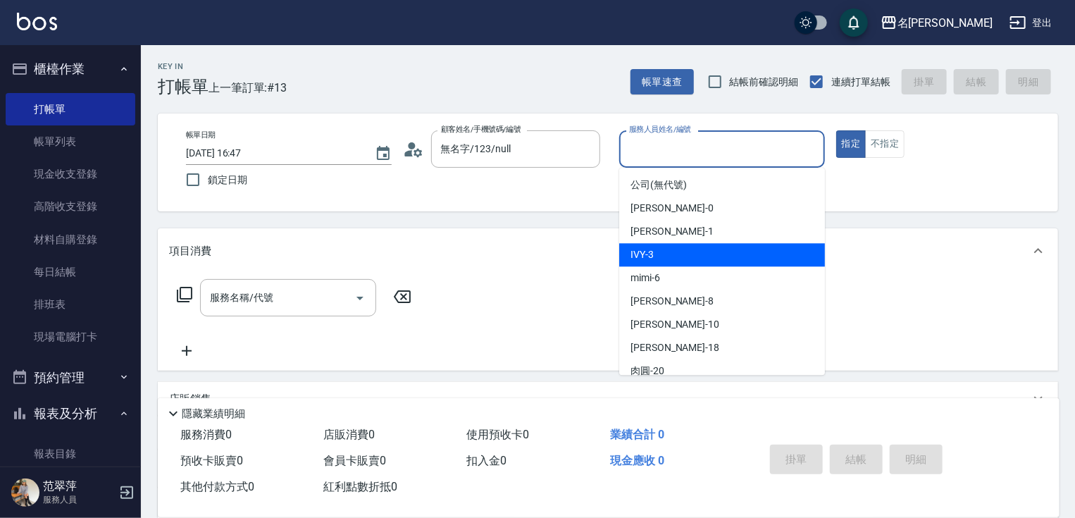
click at [654, 259] on div "IVY -3" at bounding box center [722, 254] width 206 height 23
type input "IVY-3"
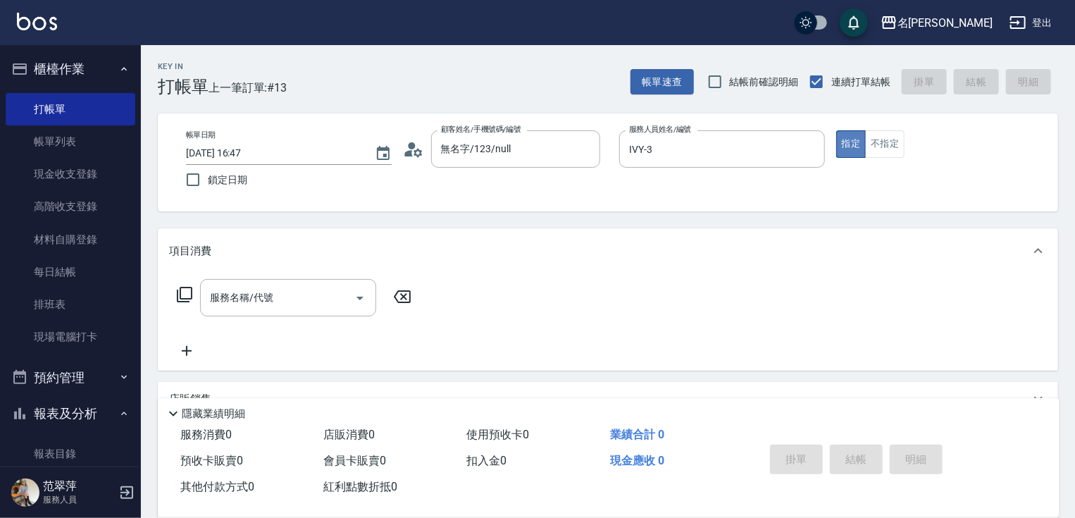
click at [849, 141] on button "指定" at bounding box center [851, 143] width 30 height 27
click at [186, 294] on icon at bounding box center [184, 294] width 17 height 17
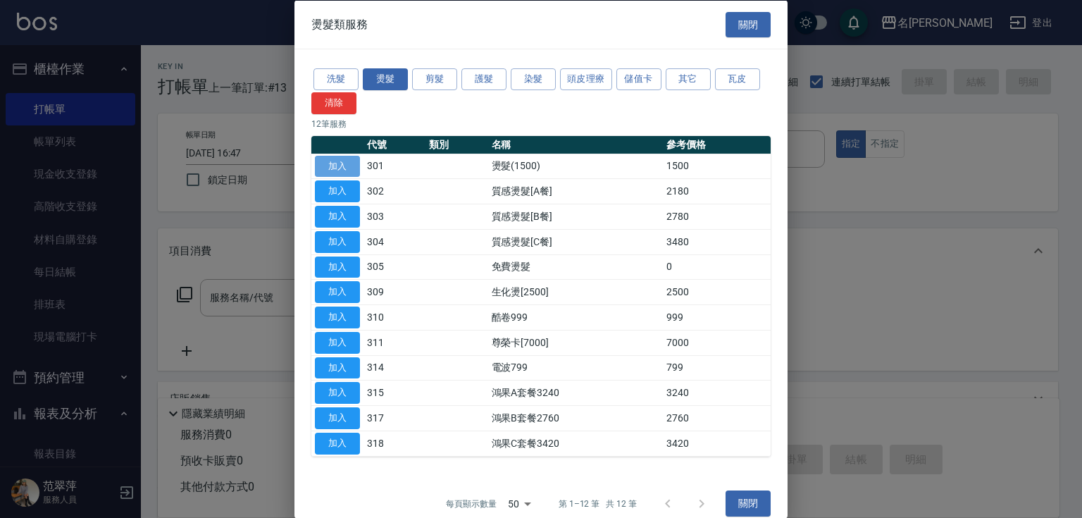
click at [339, 162] on button "加入" at bounding box center [337, 166] width 45 height 22
type input "燙髮(1500)(301)"
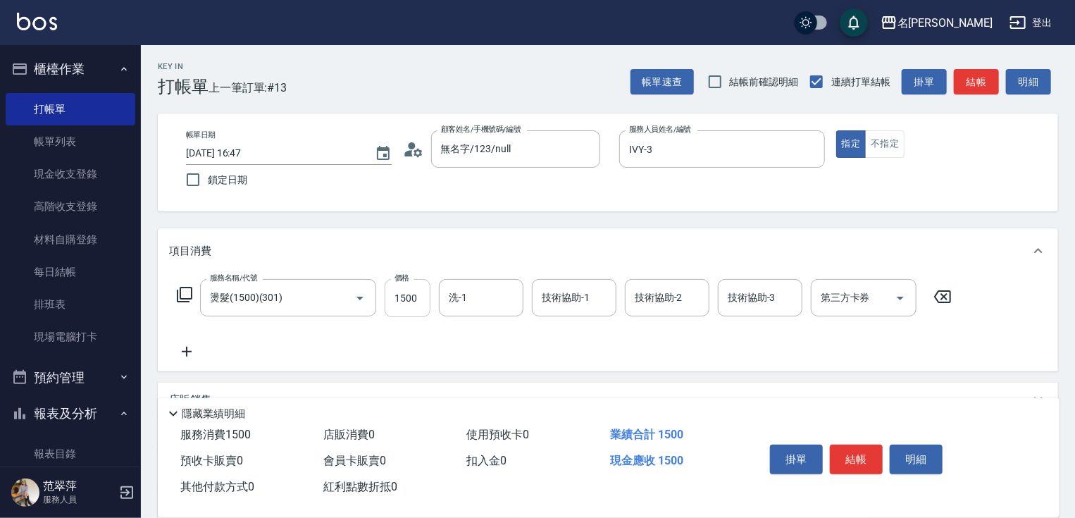
click at [413, 296] on input "1500" at bounding box center [408, 298] width 46 height 38
type input "2800"
type input "[PERSON_NAME]-18"
type input "IVY-3"
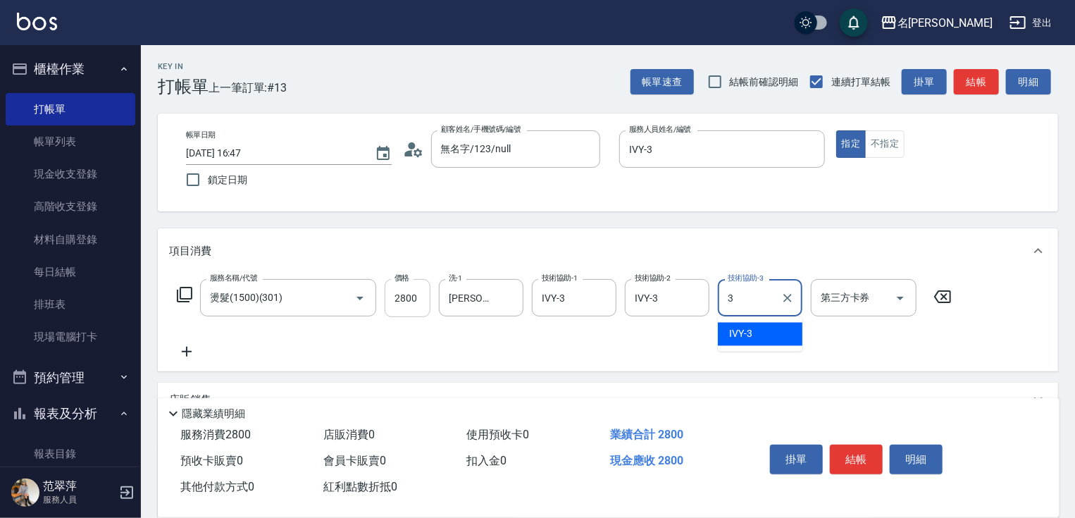
type input "IVY-3"
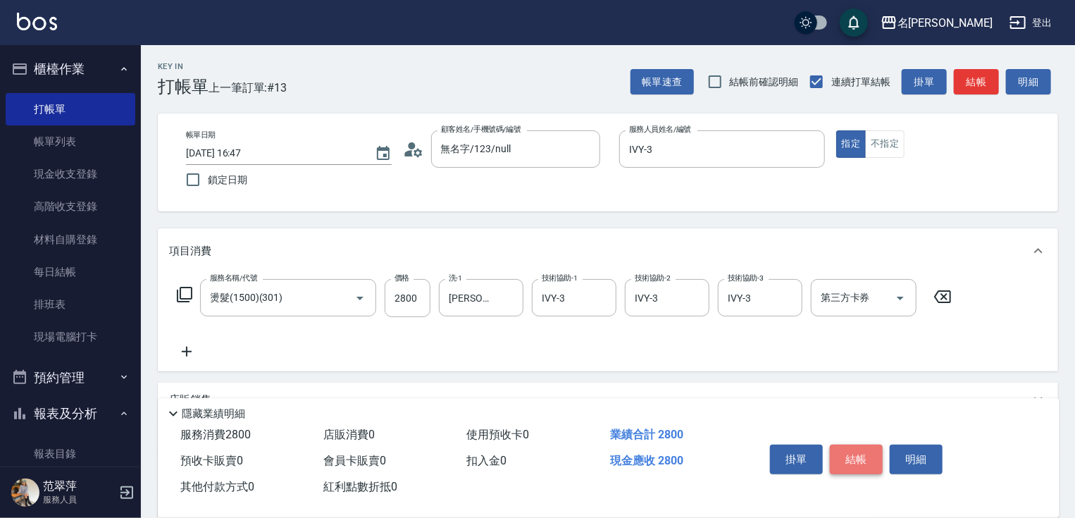
click at [856, 448] on button "結帳" at bounding box center [856, 459] width 53 height 30
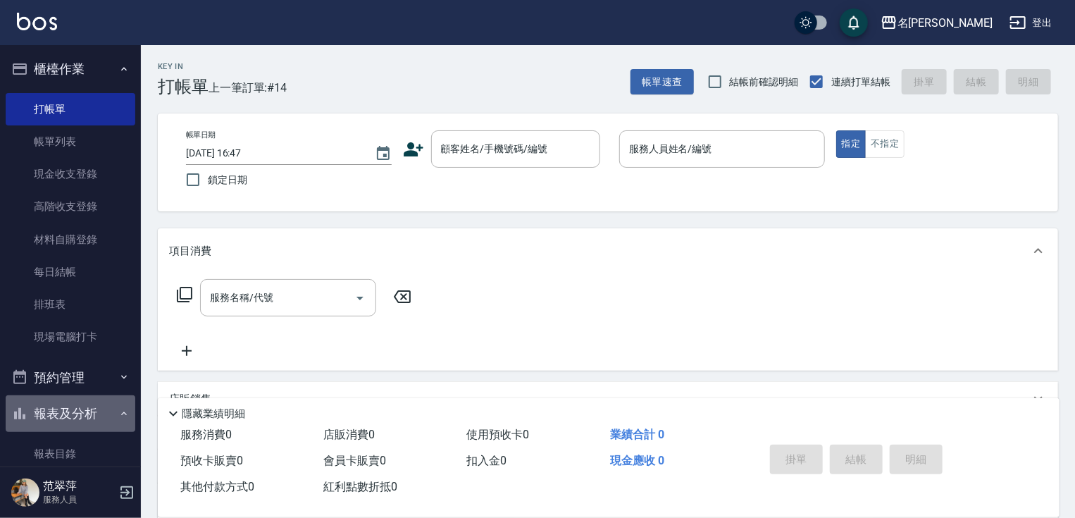
click at [94, 418] on button "報表及分析" at bounding box center [71, 413] width 130 height 37
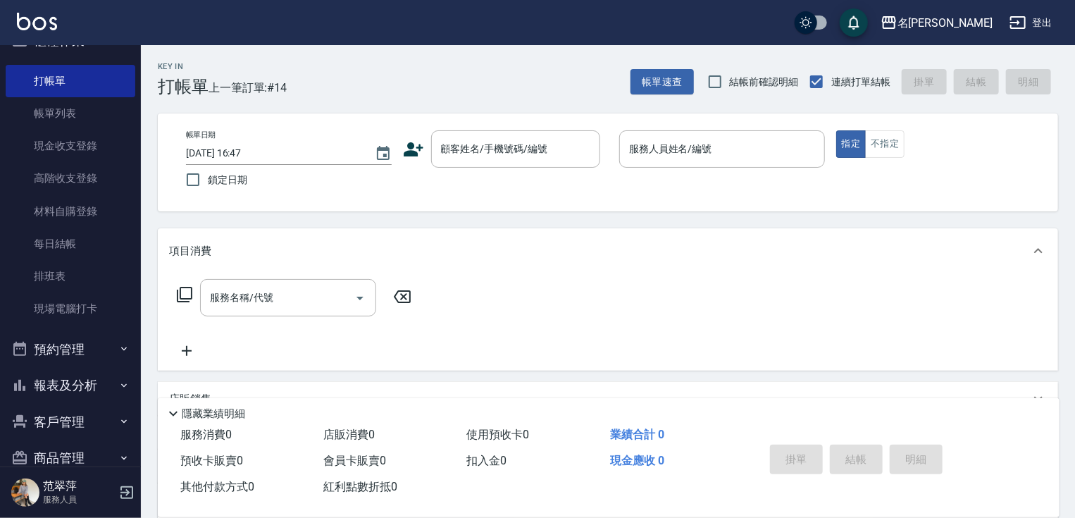
scroll to position [54, 0]
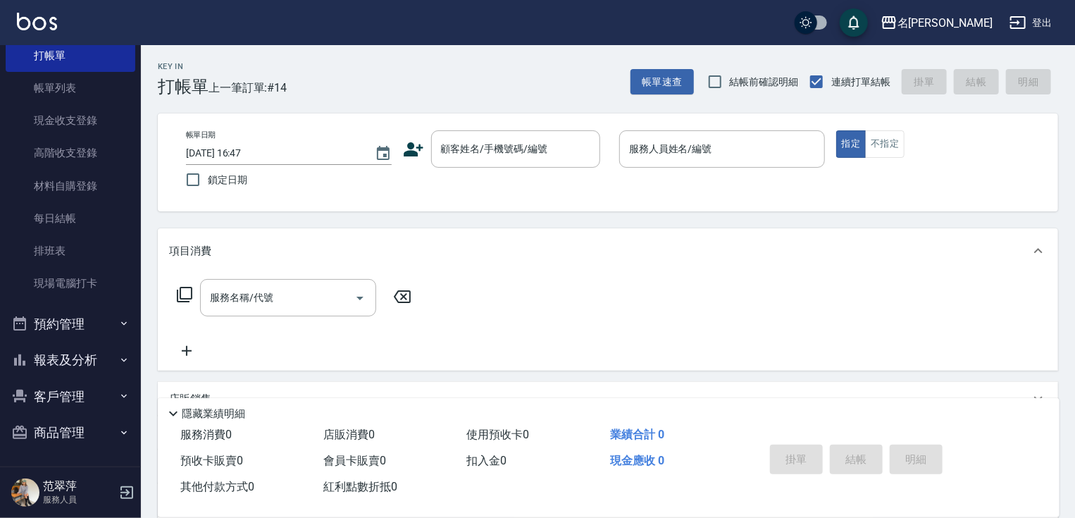
click at [67, 365] on button "報表及分析" at bounding box center [71, 360] width 130 height 37
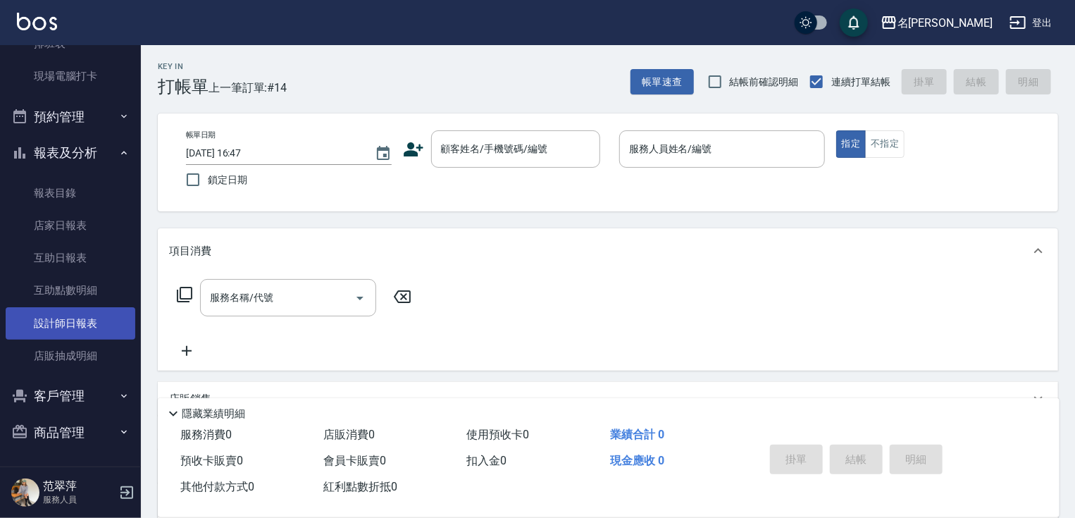
click at [50, 321] on link "設計師日報表" at bounding box center [71, 323] width 130 height 32
